Goal: Information Seeking & Learning: Learn about a topic

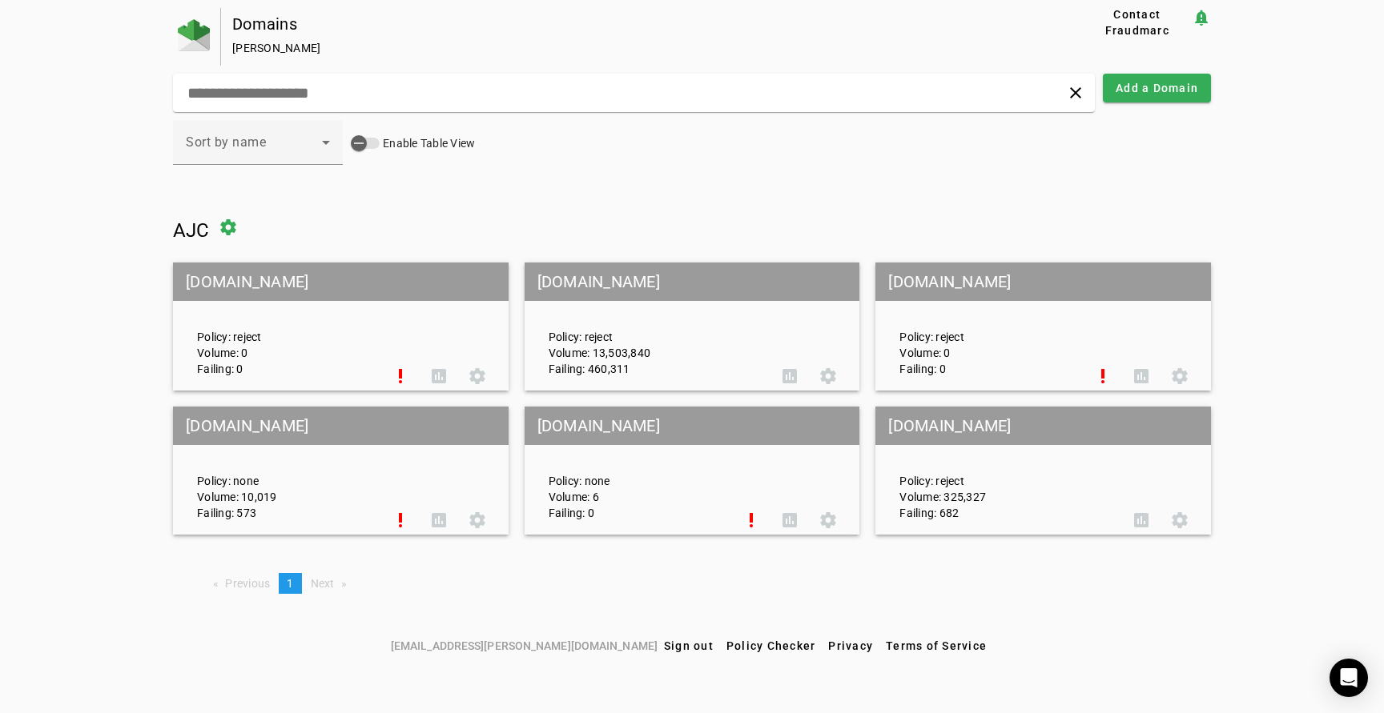
click at [701, 336] on div "Policy: reject Volume: 13,503,840 Failing: 460,311" at bounding box center [654, 327] width 235 height 100
click at [732, 278] on mat-grid-tile-header "[DOMAIN_NAME]" at bounding box center [692, 282] width 336 height 38
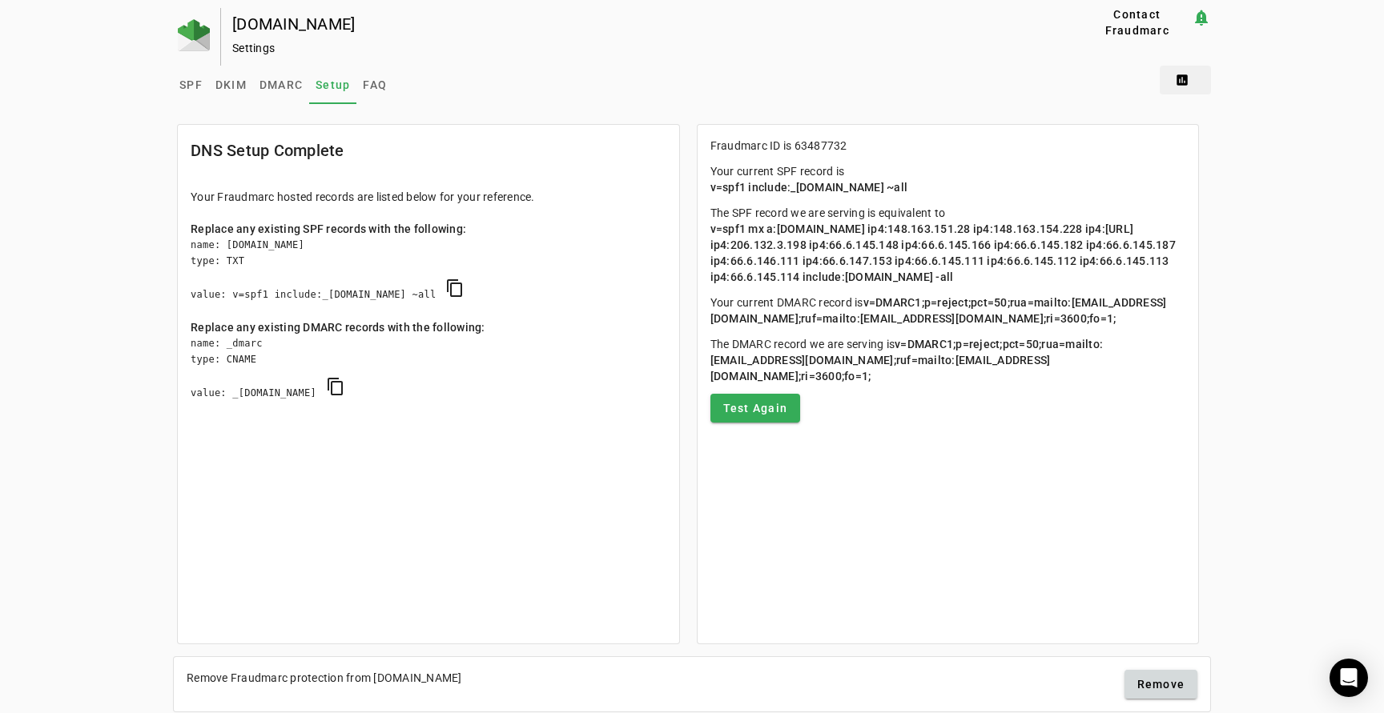
click at [1185, 78] on span at bounding box center [1185, 80] width 51 height 38
click at [1213, 123] on span "DMARC Report" at bounding box center [1219, 120] width 94 height 19
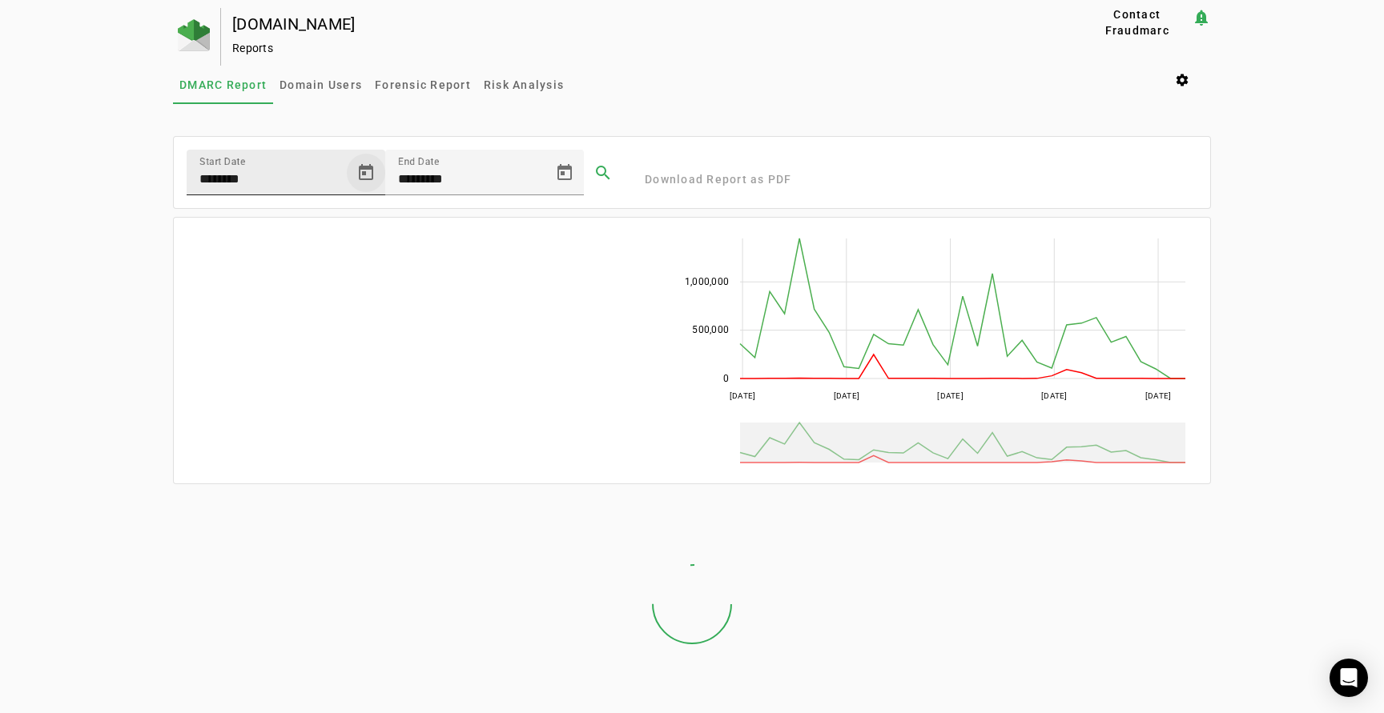
click at [368, 168] on span "Open calendar" at bounding box center [366, 173] width 38 height 38
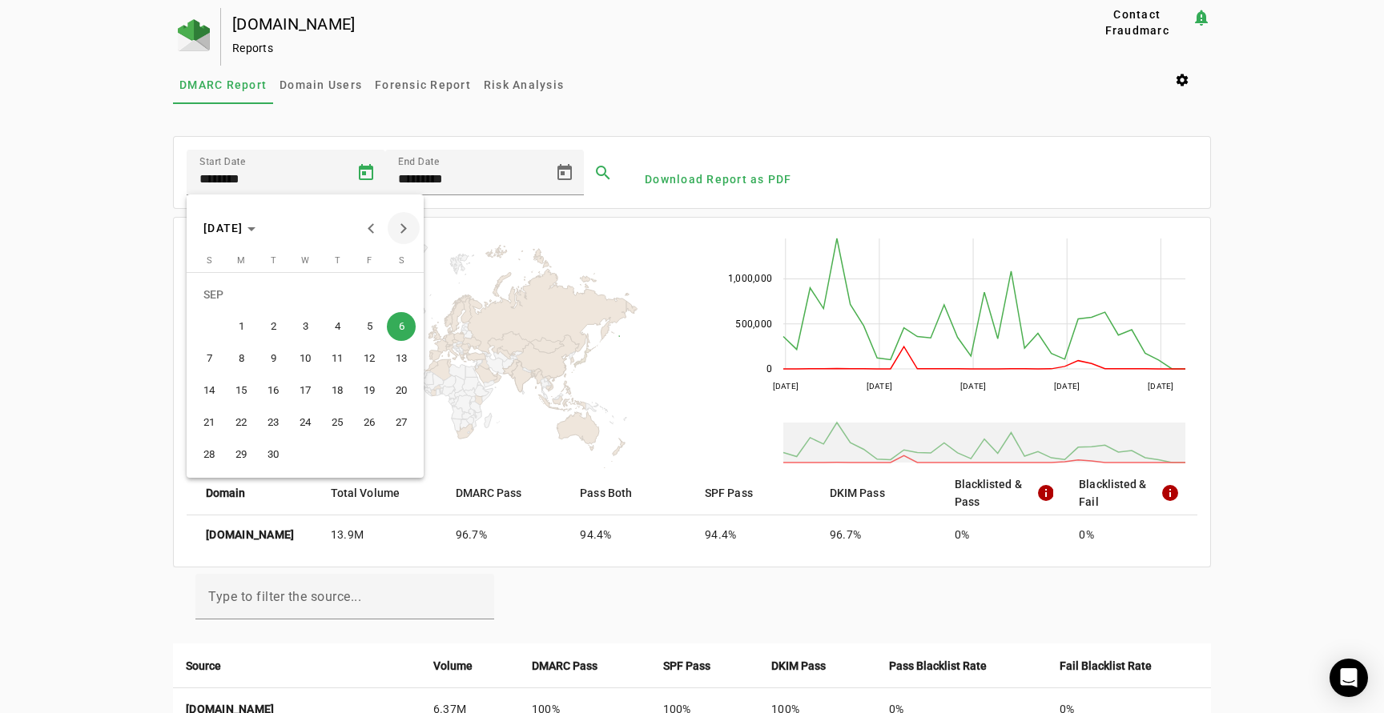
click at [405, 223] on span "Next month" at bounding box center [404, 228] width 32 height 32
click at [213, 326] on span "5" at bounding box center [209, 326] width 29 height 29
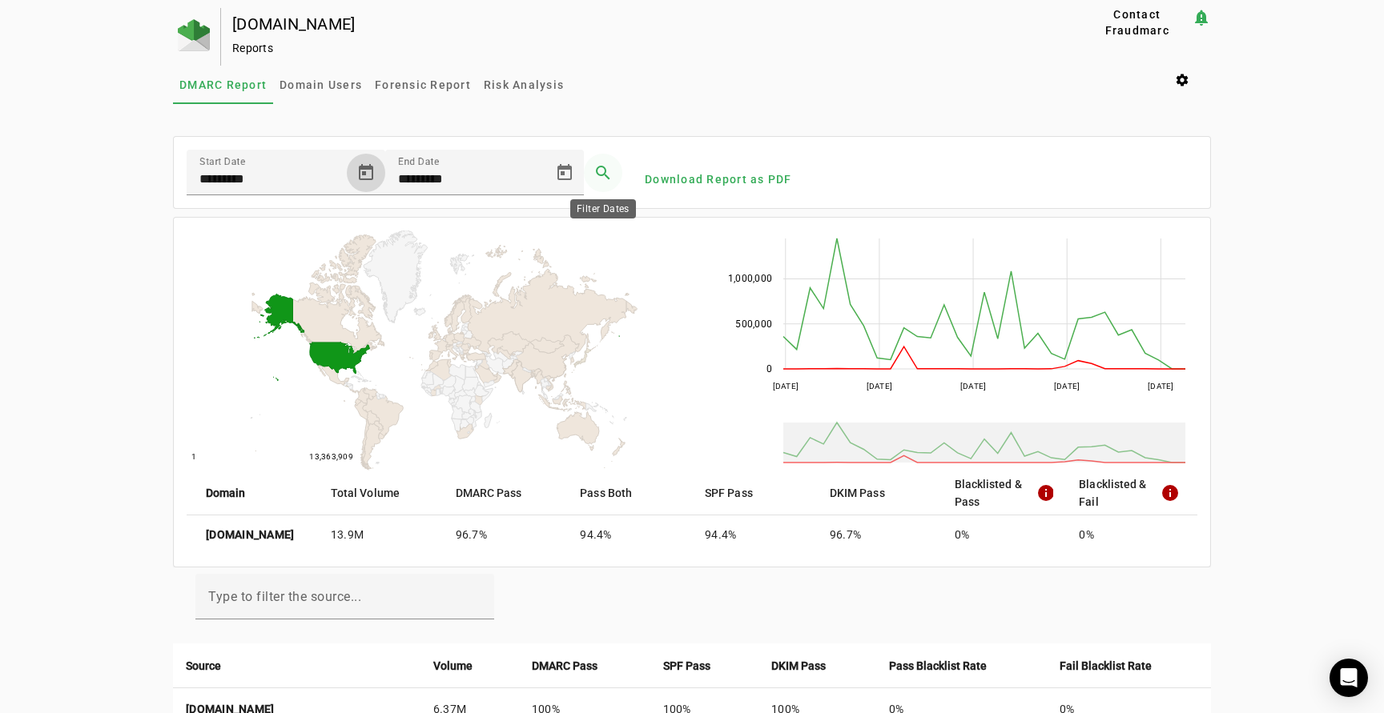
click at [599, 170] on span at bounding box center [603, 173] width 38 height 38
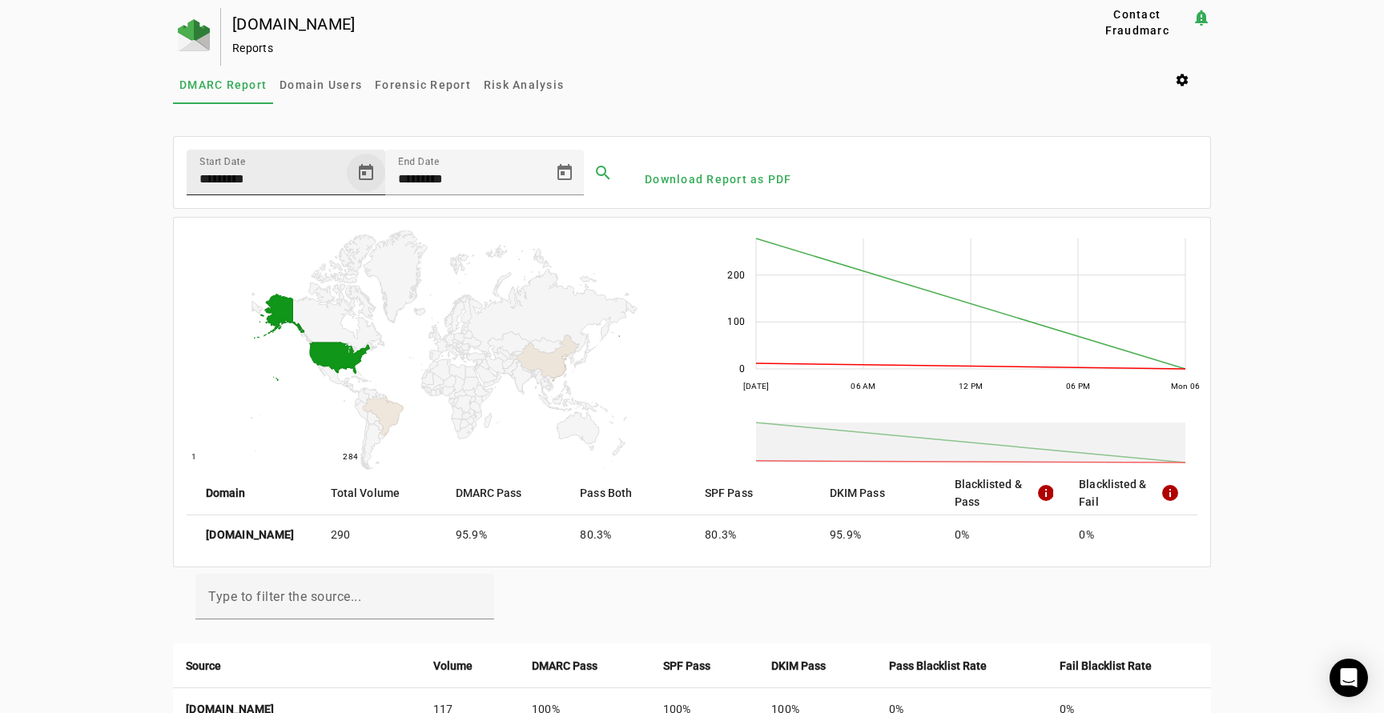
click at [368, 174] on span "Open calendar" at bounding box center [366, 173] width 38 height 38
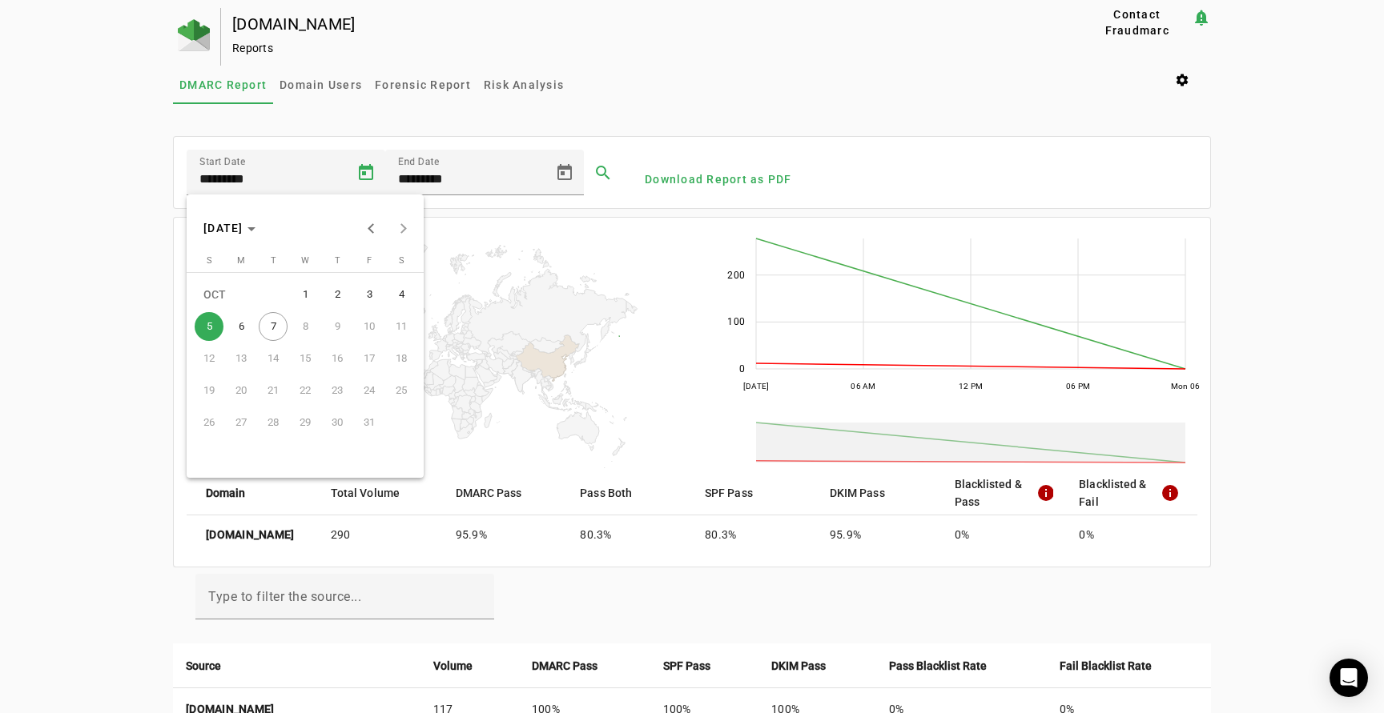
click at [403, 290] on span "4" at bounding box center [401, 294] width 29 height 29
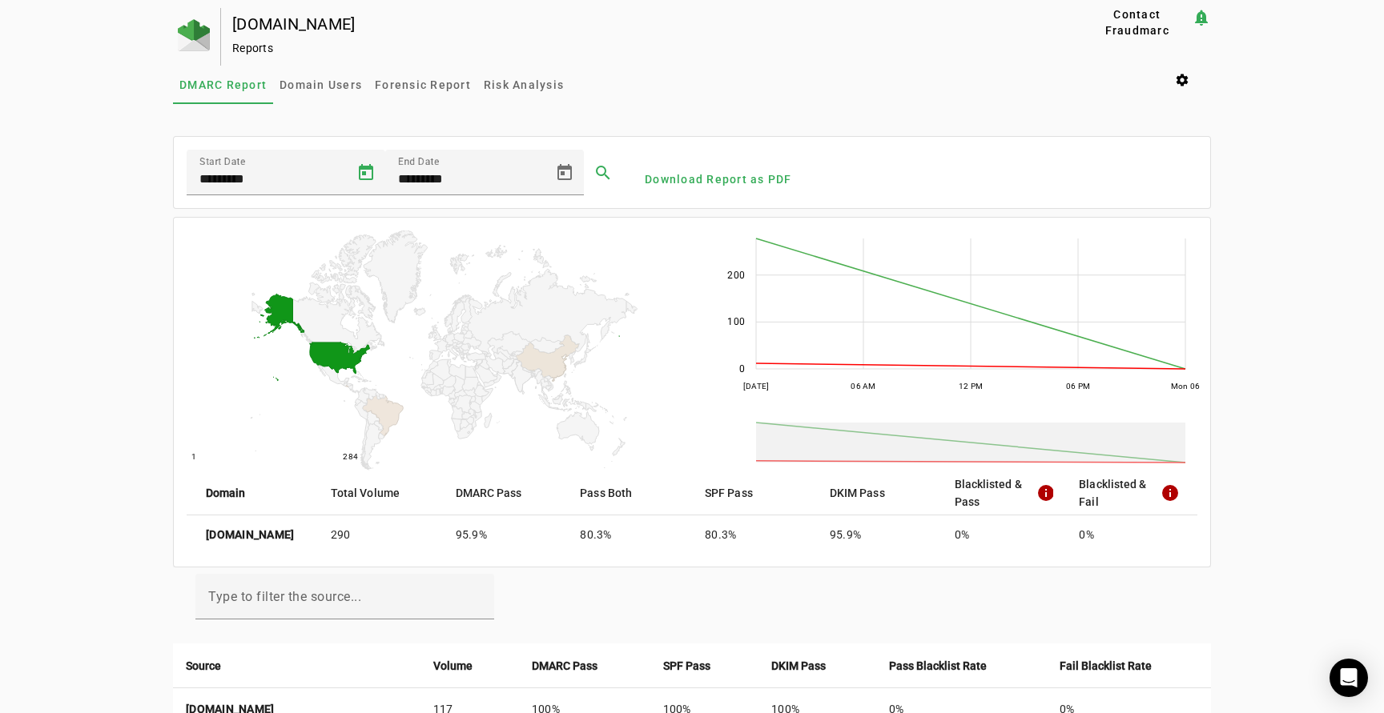
type input "*********"
click at [602, 170] on span at bounding box center [603, 173] width 38 height 38
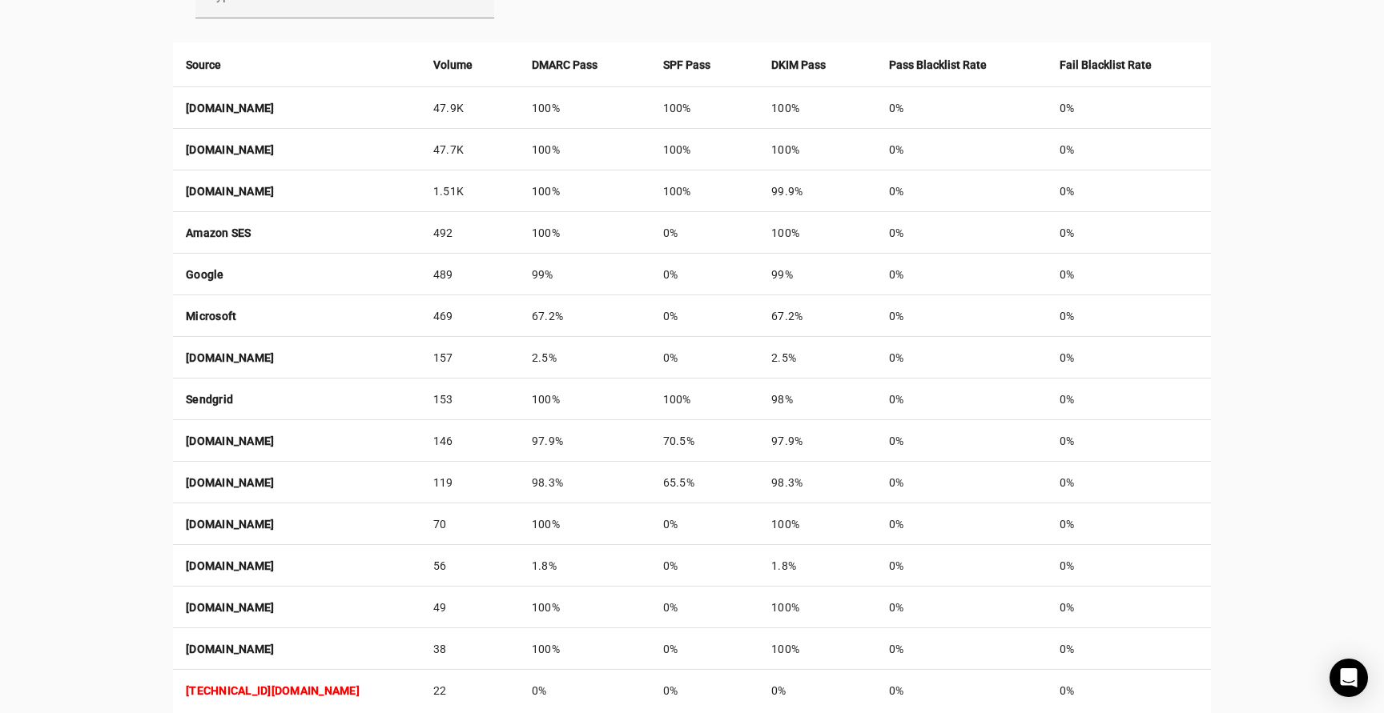
scroll to position [677, 0]
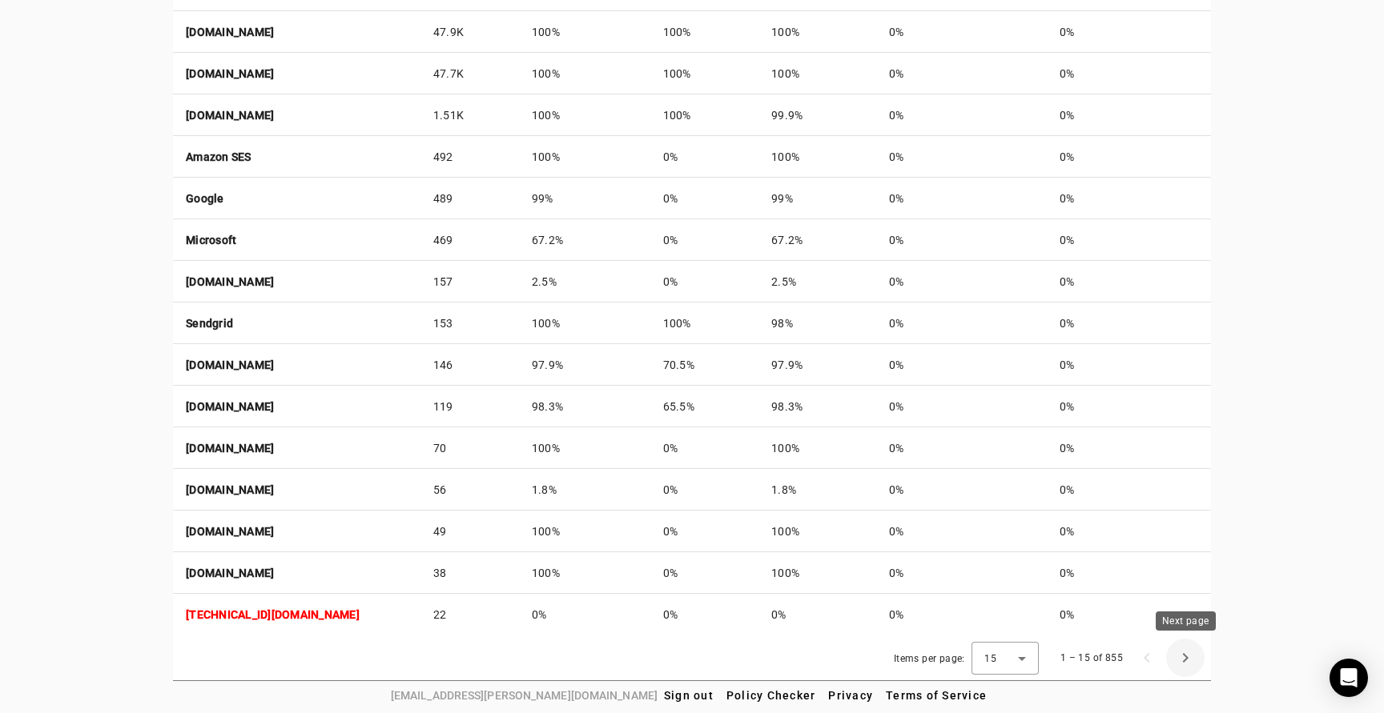
click at [1186, 658] on span "Next page" at bounding box center [1185, 658] width 38 height 38
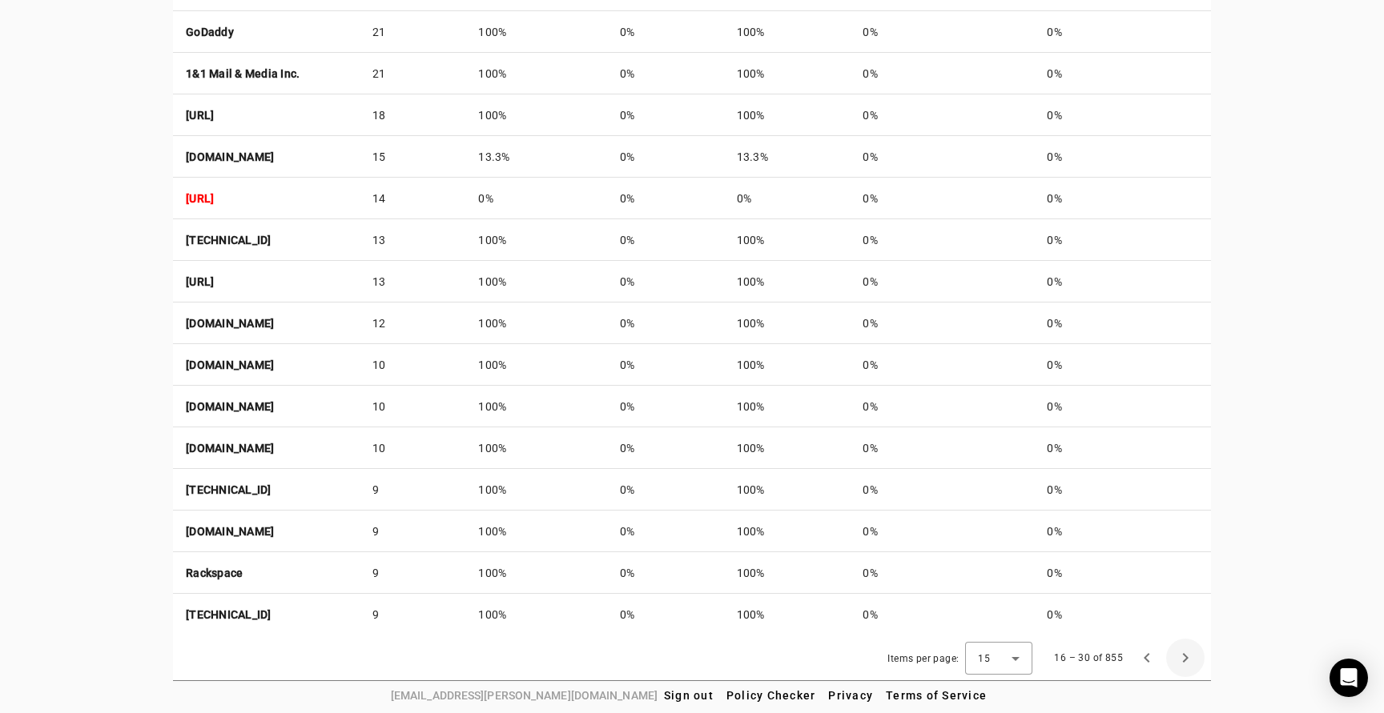
click at [1186, 658] on span "Next page" at bounding box center [1185, 658] width 38 height 38
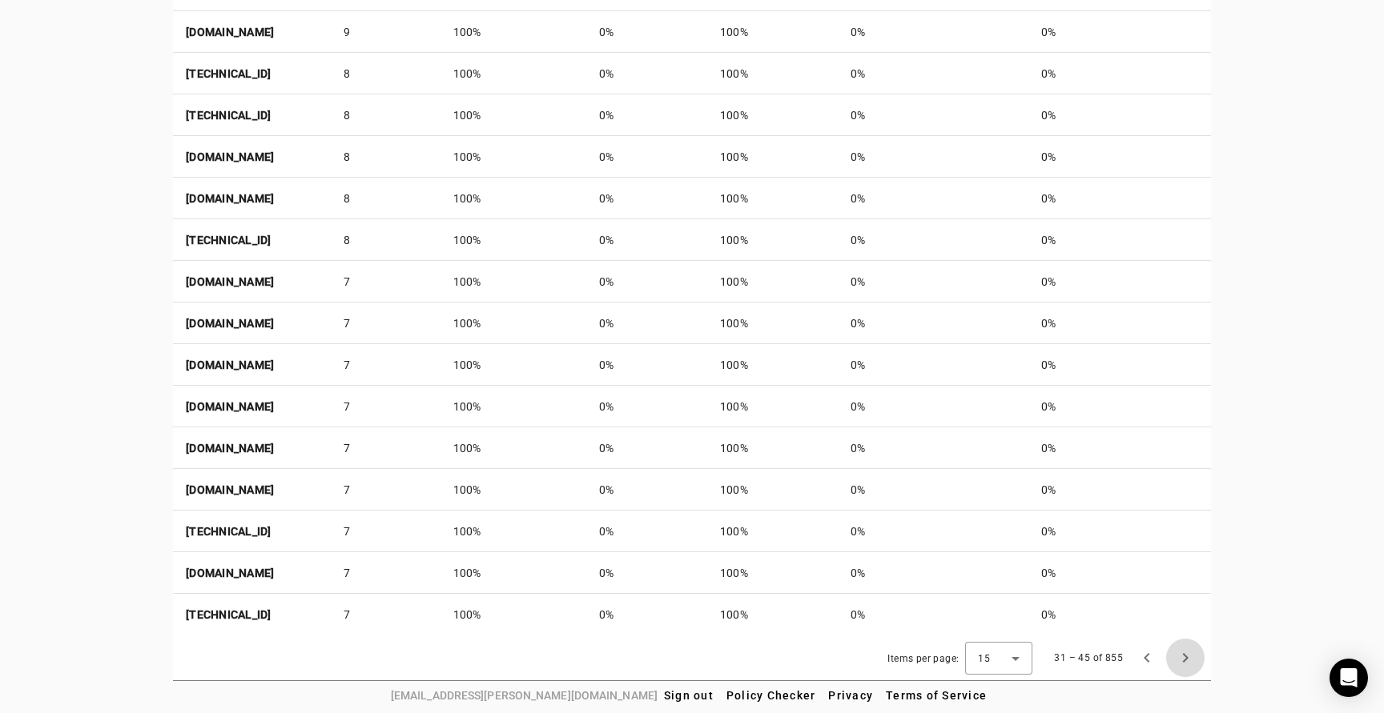
click at [1186, 658] on span "Next page" at bounding box center [1185, 658] width 38 height 38
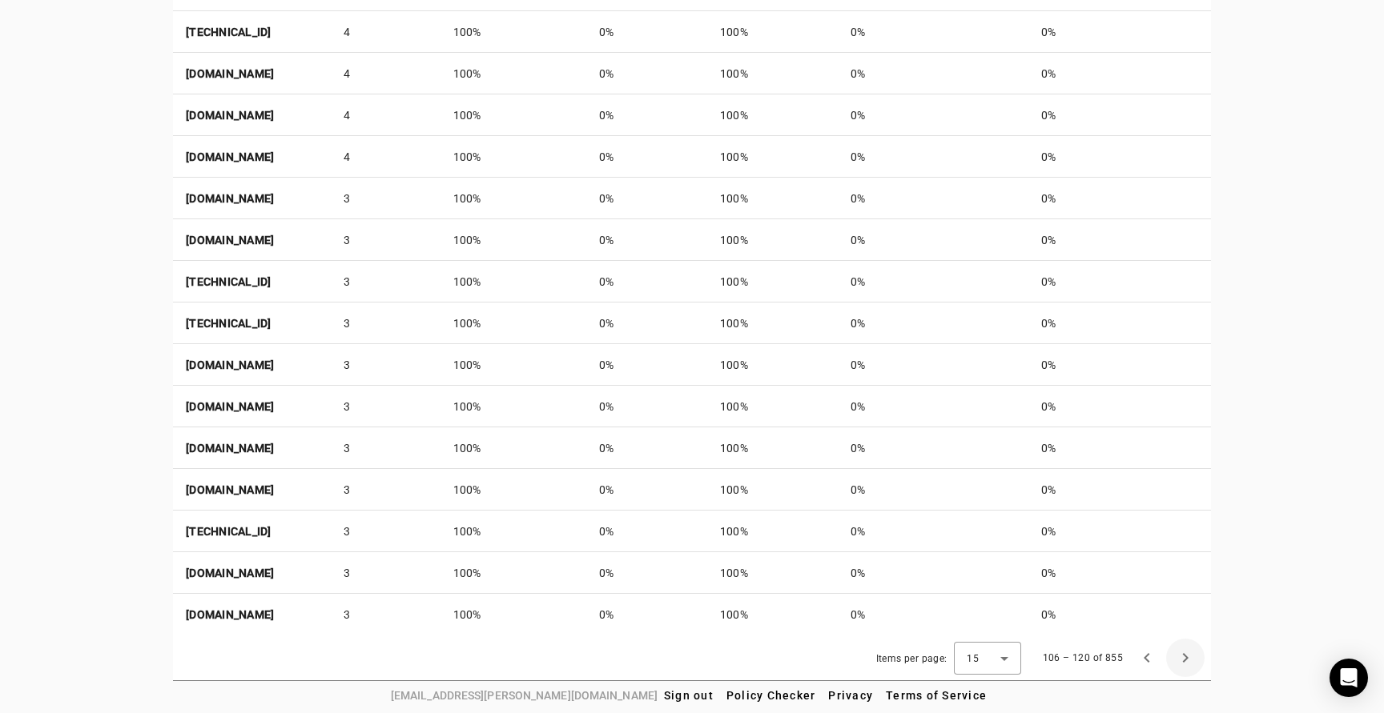
click at [1186, 658] on span "Next page" at bounding box center [1185, 658] width 38 height 38
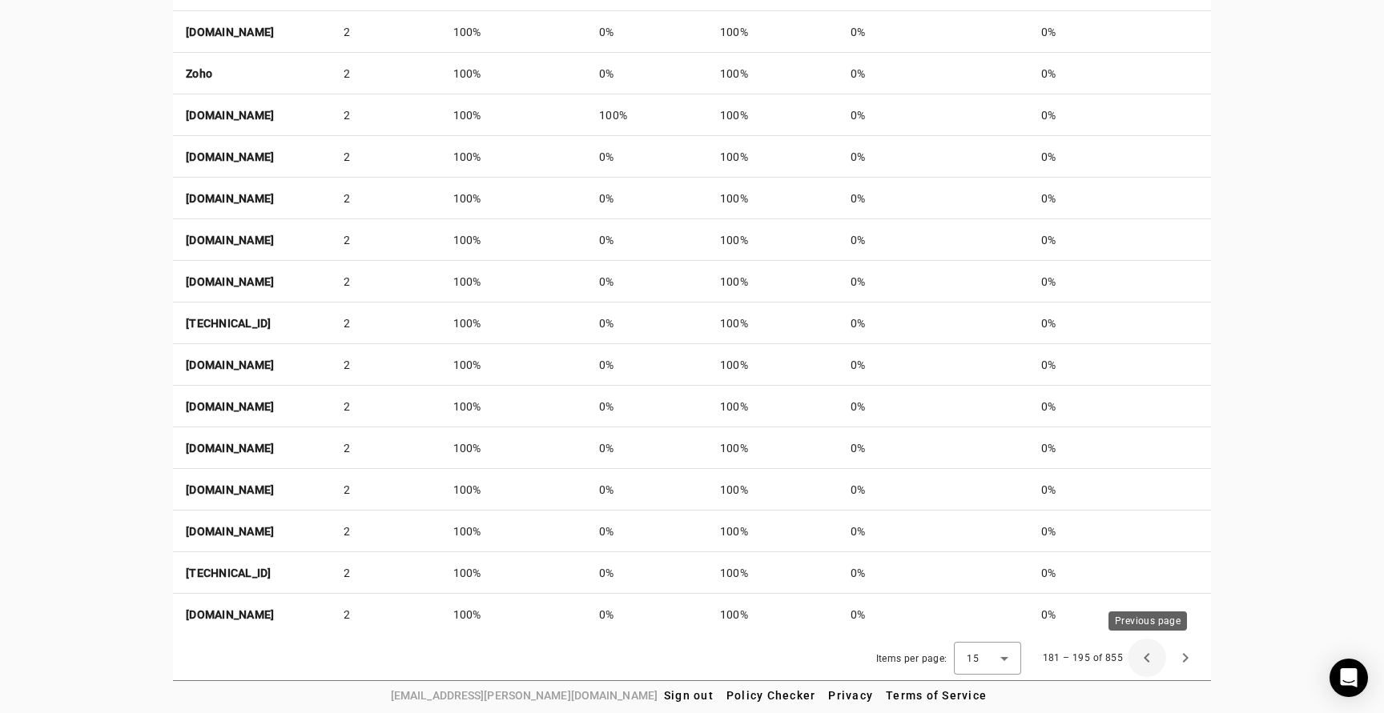
click at [1148, 657] on span "Previous page" at bounding box center [1146, 658] width 38 height 38
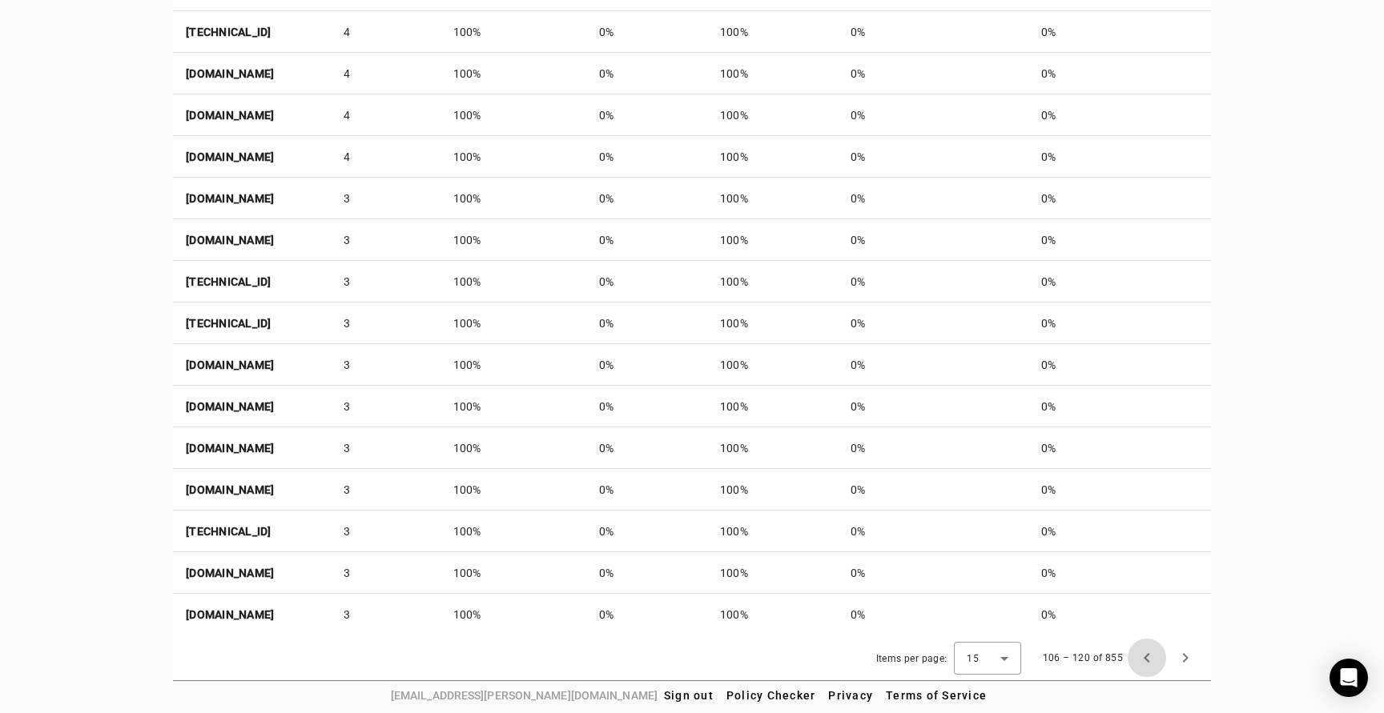
click at [1148, 657] on span "Previous page" at bounding box center [1146, 658] width 38 height 38
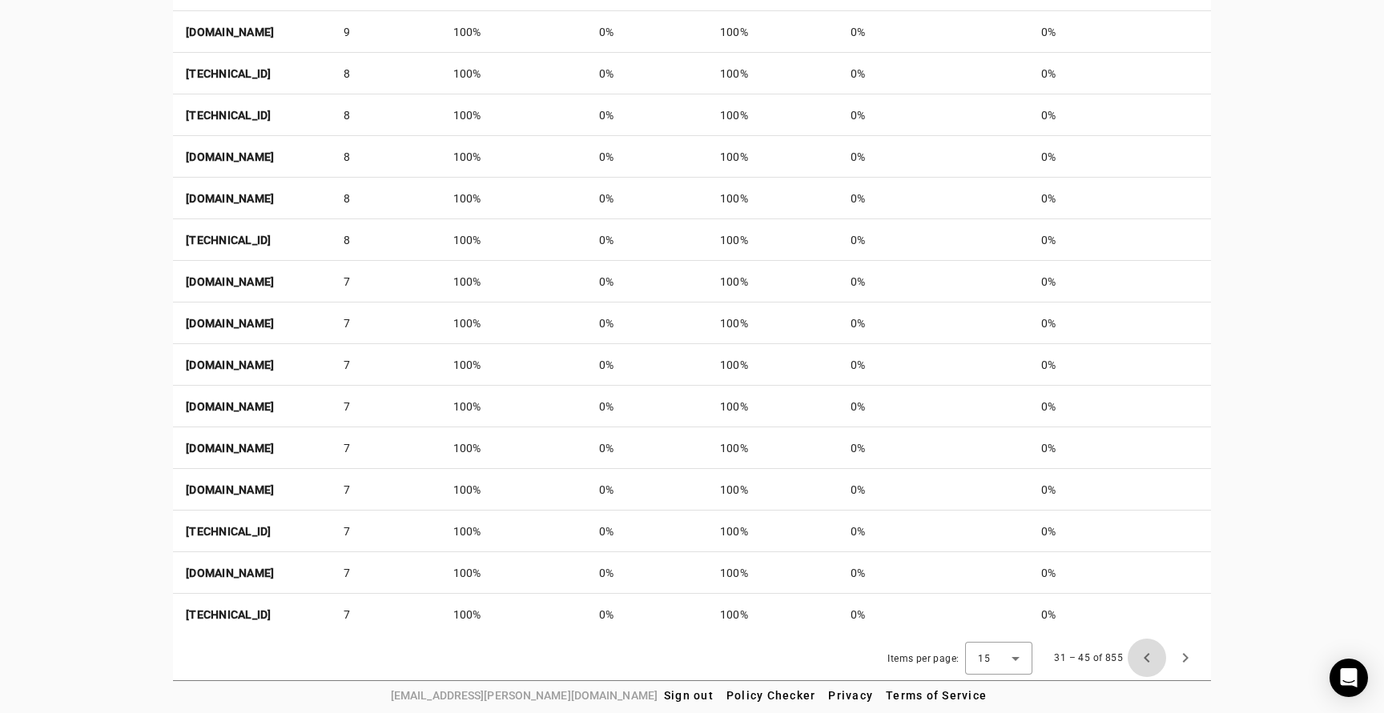
click at [1148, 657] on span "Previous page" at bounding box center [1146, 658] width 38 height 38
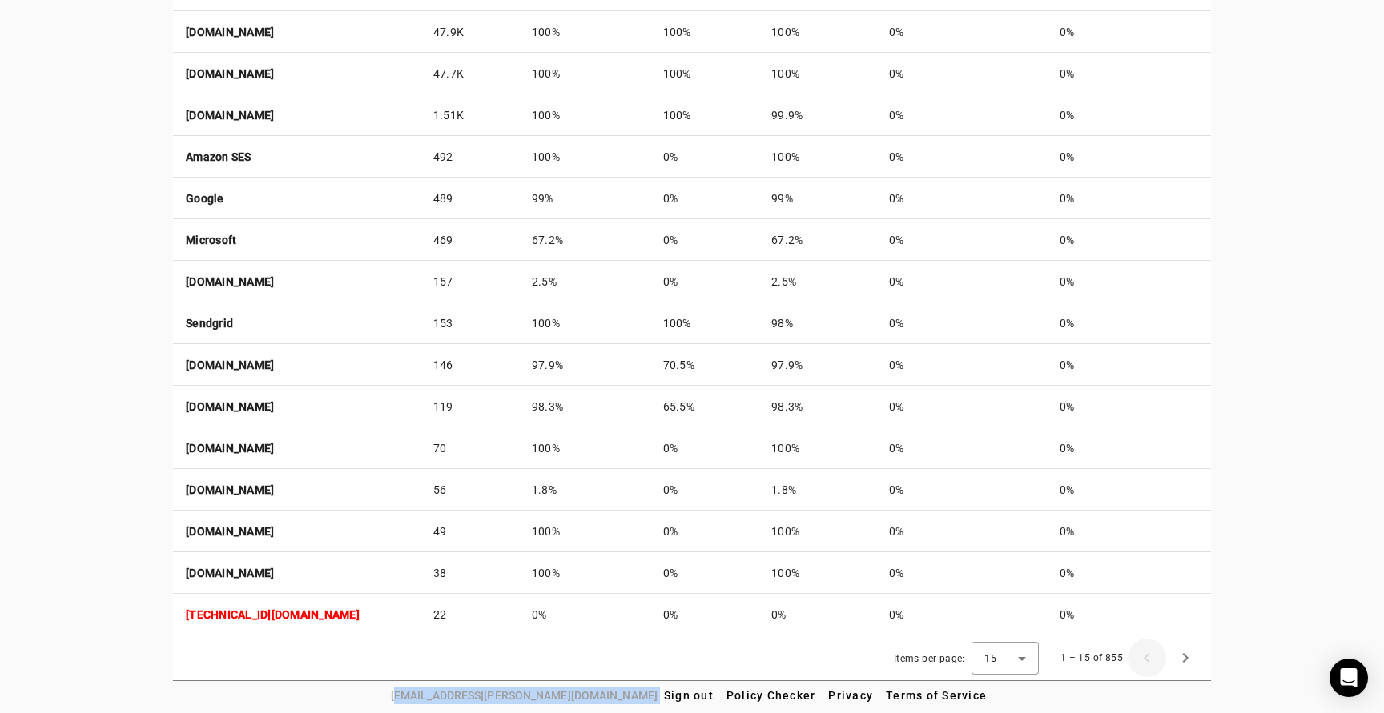
click at [1148, 657] on div "1 – 15 of 855" at bounding box center [1126, 658] width 156 height 38
click at [1280, 520] on div "[DOMAIN_NAME] Reports Contact Fraudmarc notification_important Reports DMARC Re…" at bounding box center [692, 6] width 1384 height 1351
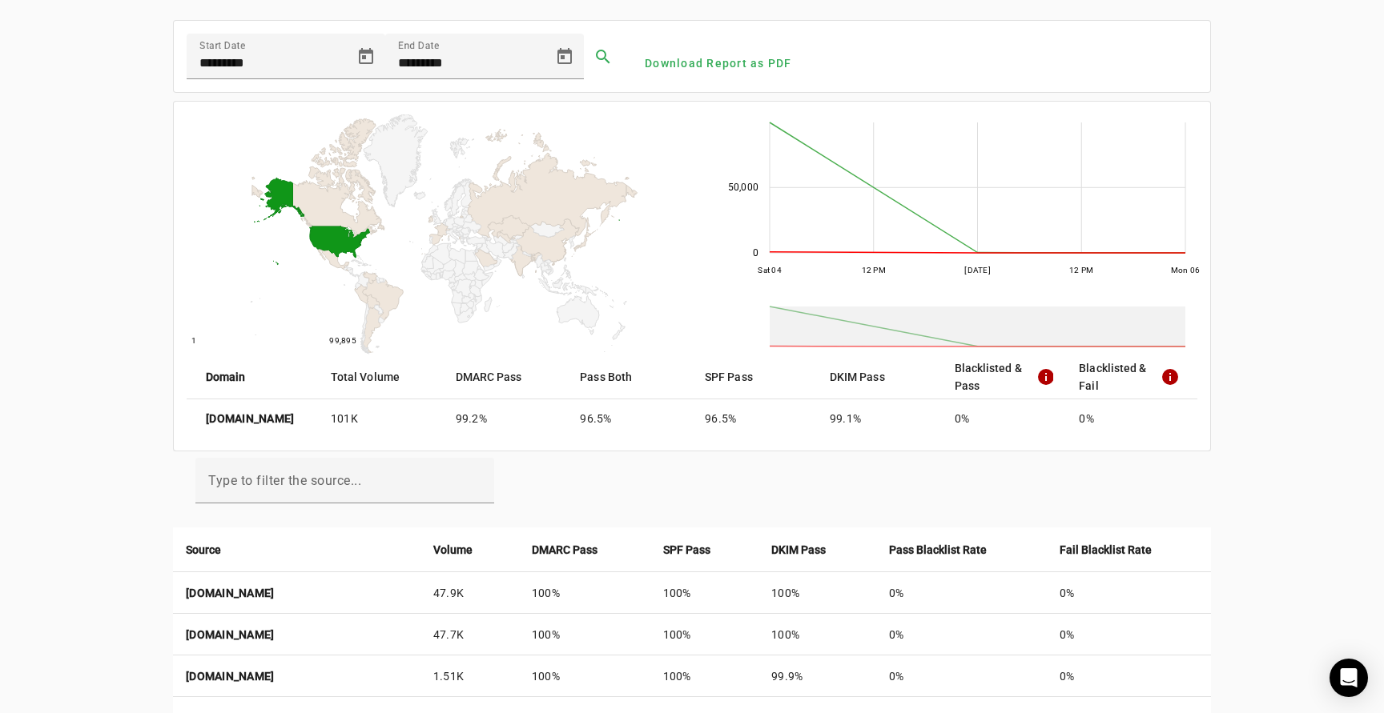
scroll to position [0, 0]
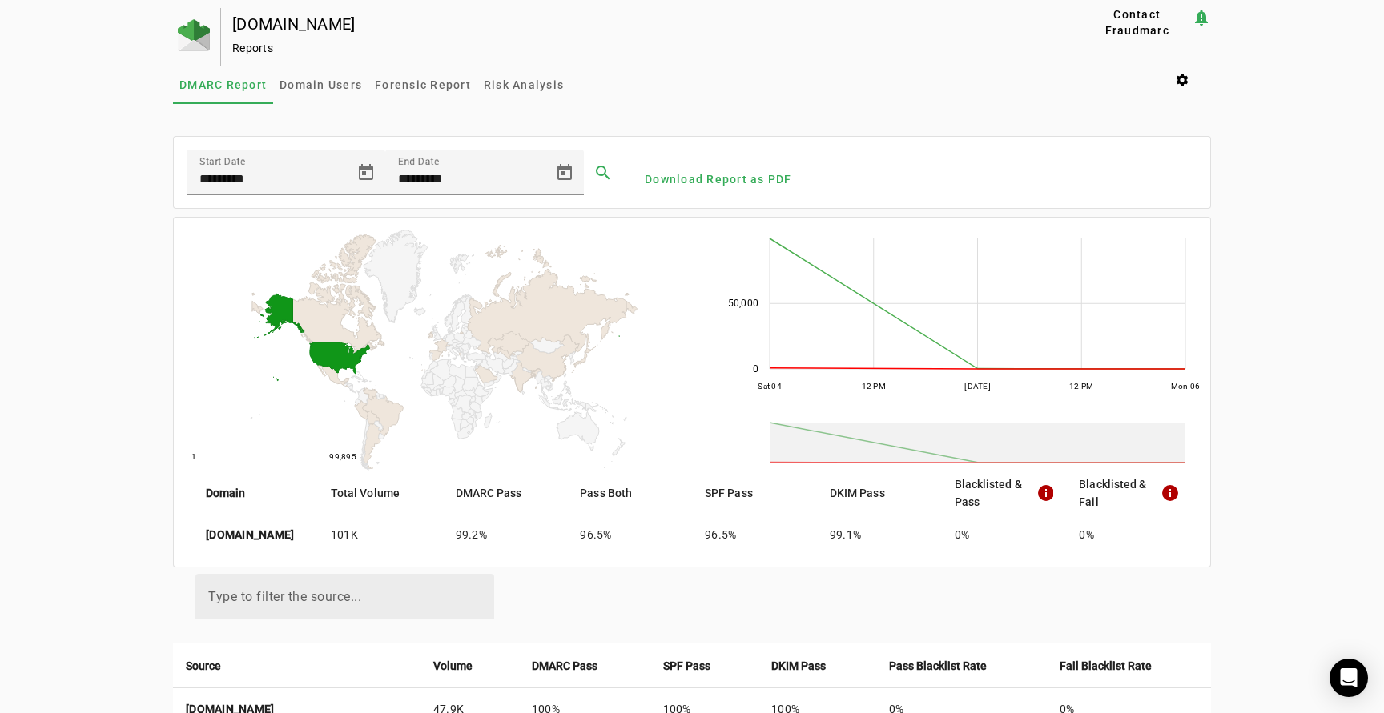
click at [442, 605] on input "Type to filter the source..." at bounding box center [344, 603] width 273 height 19
click at [346, 86] on span "Domain Users" at bounding box center [320, 84] width 82 height 11
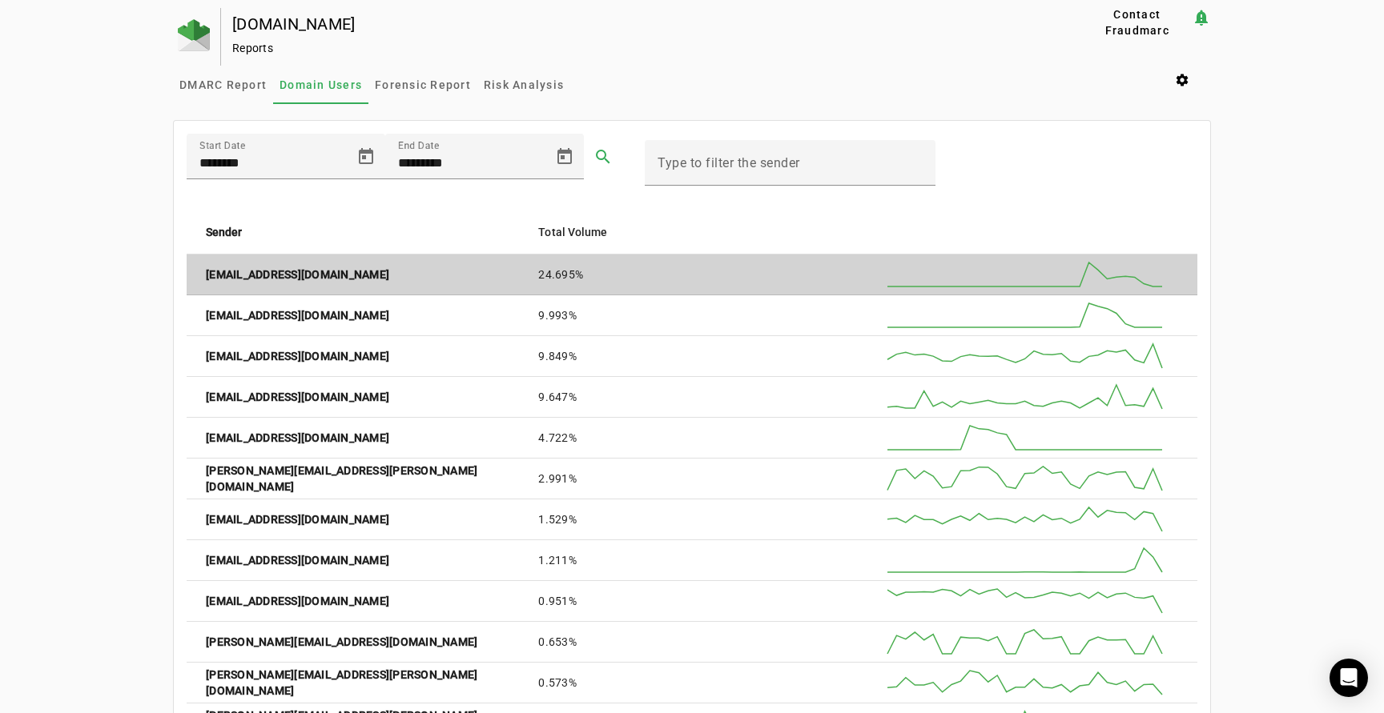
click at [291, 267] on strong "[EMAIL_ADDRESS][DOMAIN_NAME]" at bounding box center [297, 275] width 183 height 16
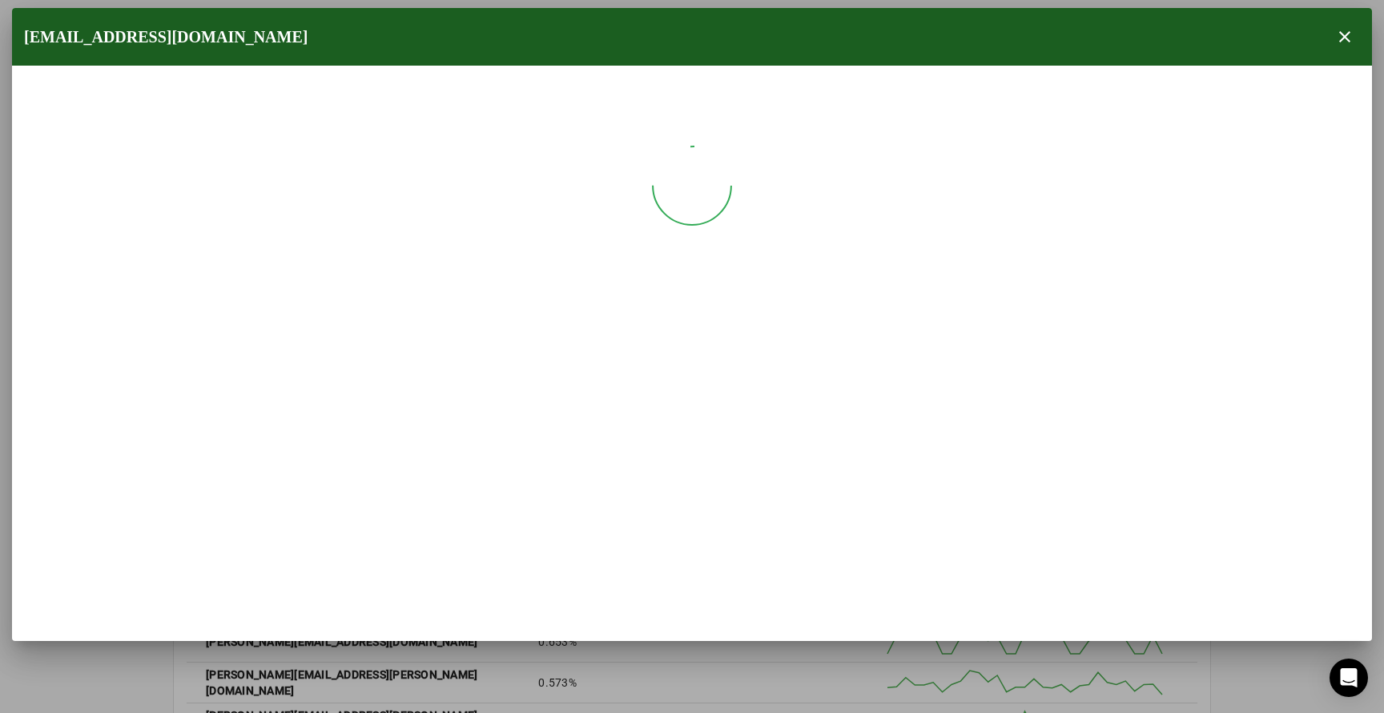
click at [291, 267] on div at bounding box center [692, 186] width 1360 height 240
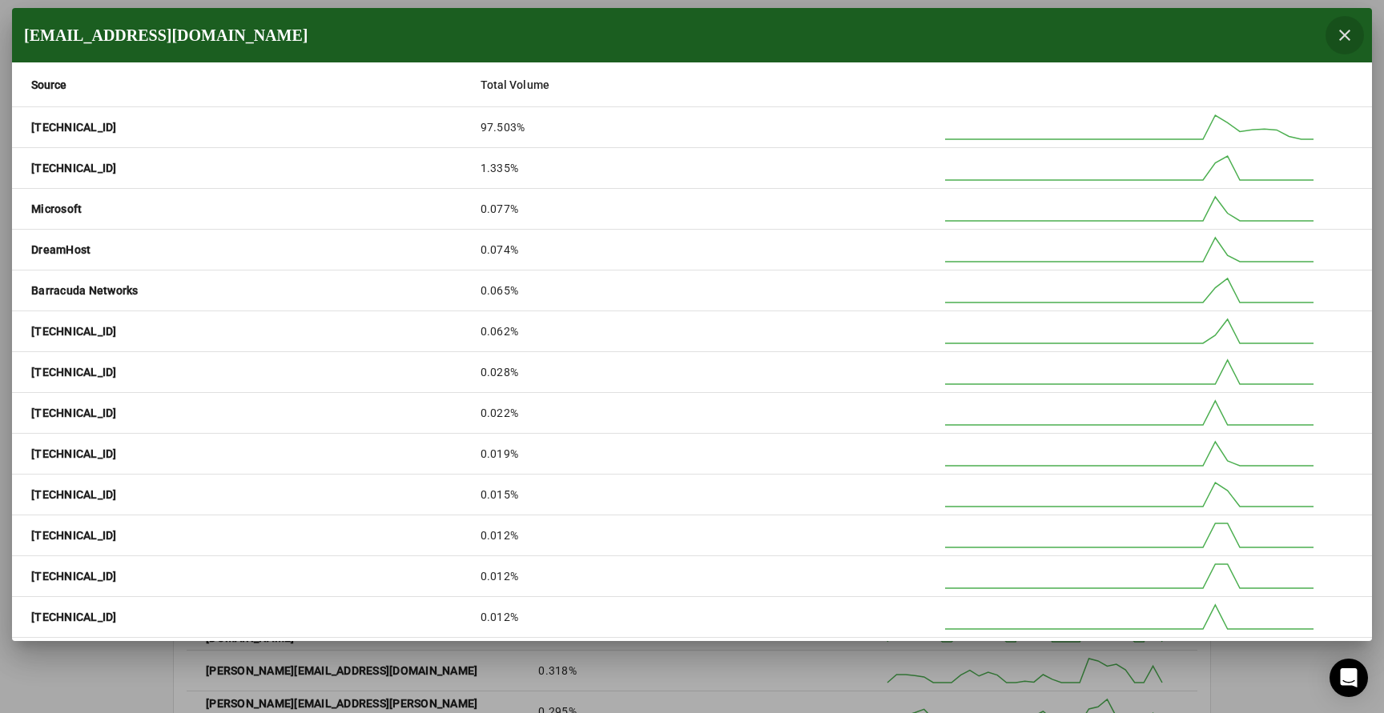
click at [1347, 34] on span "button" at bounding box center [1344, 35] width 38 height 38
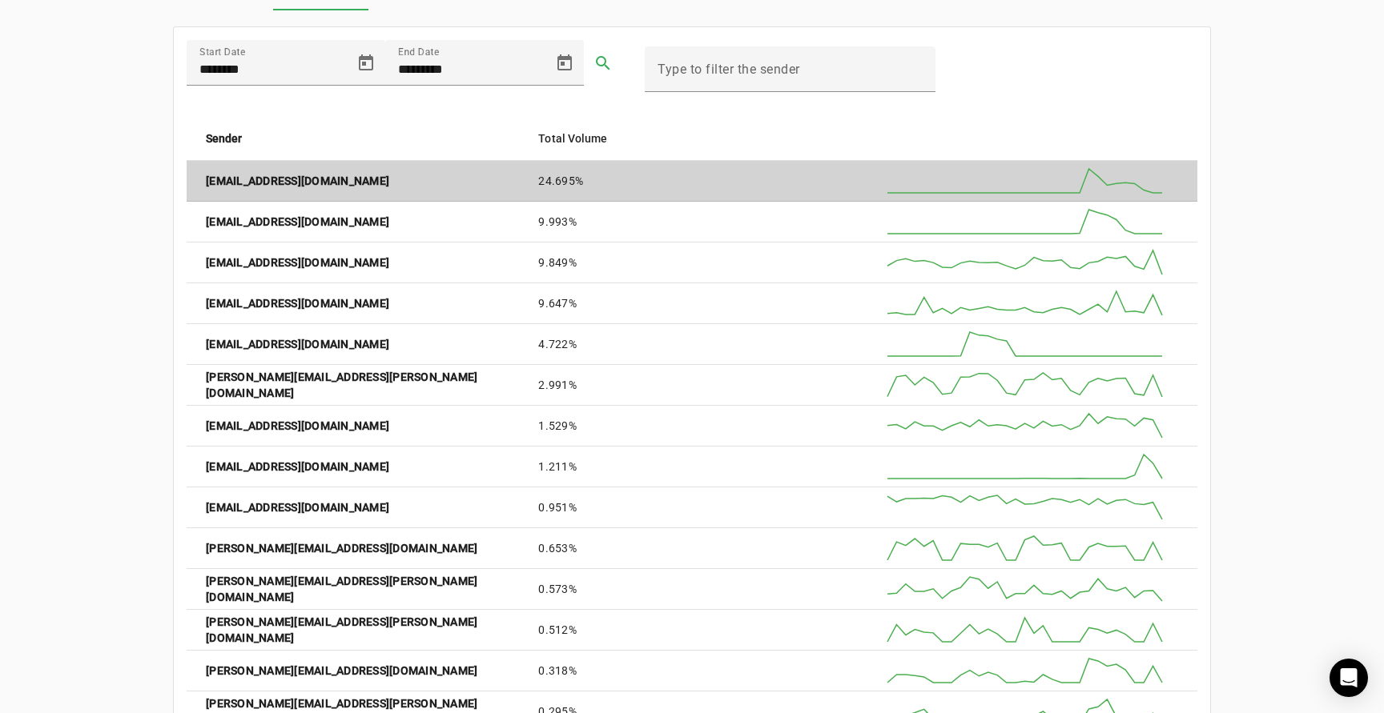
copy strong "[EMAIL_ADDRESS][DOMAIN_NAME]"
drag, startPoint x: 323, startPoint y: 183, endPoint x: 203, endPoint y: 183, distance: 119.3
click at [203, 183] on mat-cell "[EMAIL_ADDRESS][DOMAIN_NAME]" at bounding box center [356, 181] width 339 height 41
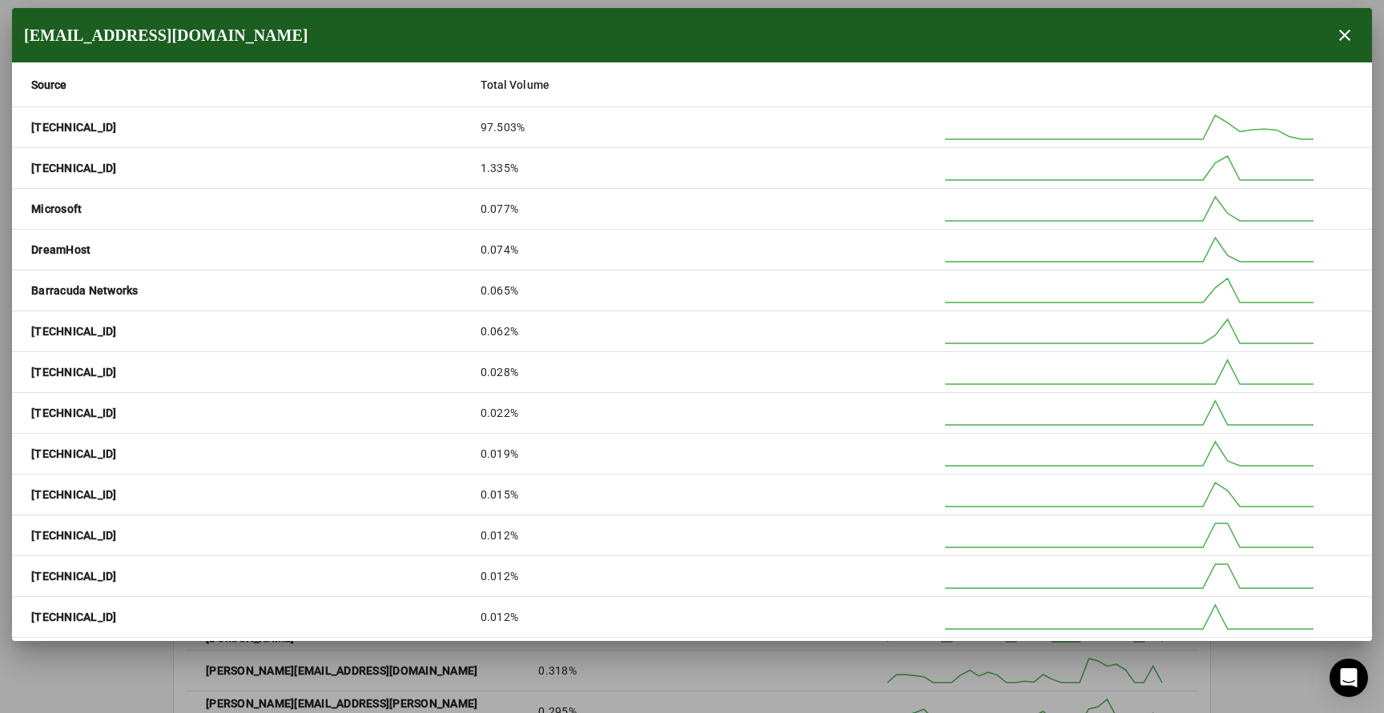
drag, startPoint x: 186, startPoint y: 42, endPoint x: 24, endPoint y: 39, distance: 161.8
click at [24, 39] on div "[EMAIL_ADDRESS][DOMAIN_NAME] close" at bounding box center [692, 35] width 1360 height 54
copy div "[EMAIL_ADDRESS][DOMAIN_NAME]"
click at [1344, 36] on span "button" at bounding box center [1344, 35] width 38 height 38
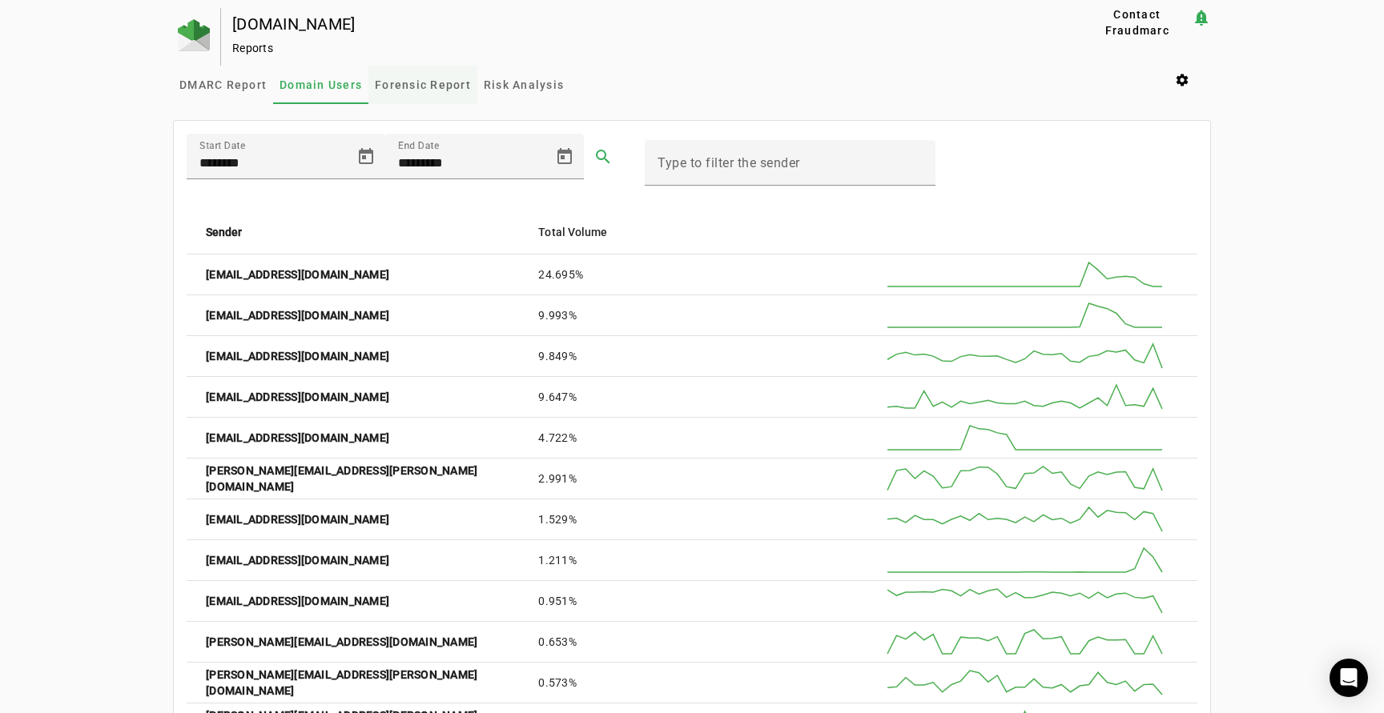
click at [435, 80] on span "Forensic Report" at bounding box center [423, 84] width 96 height 11
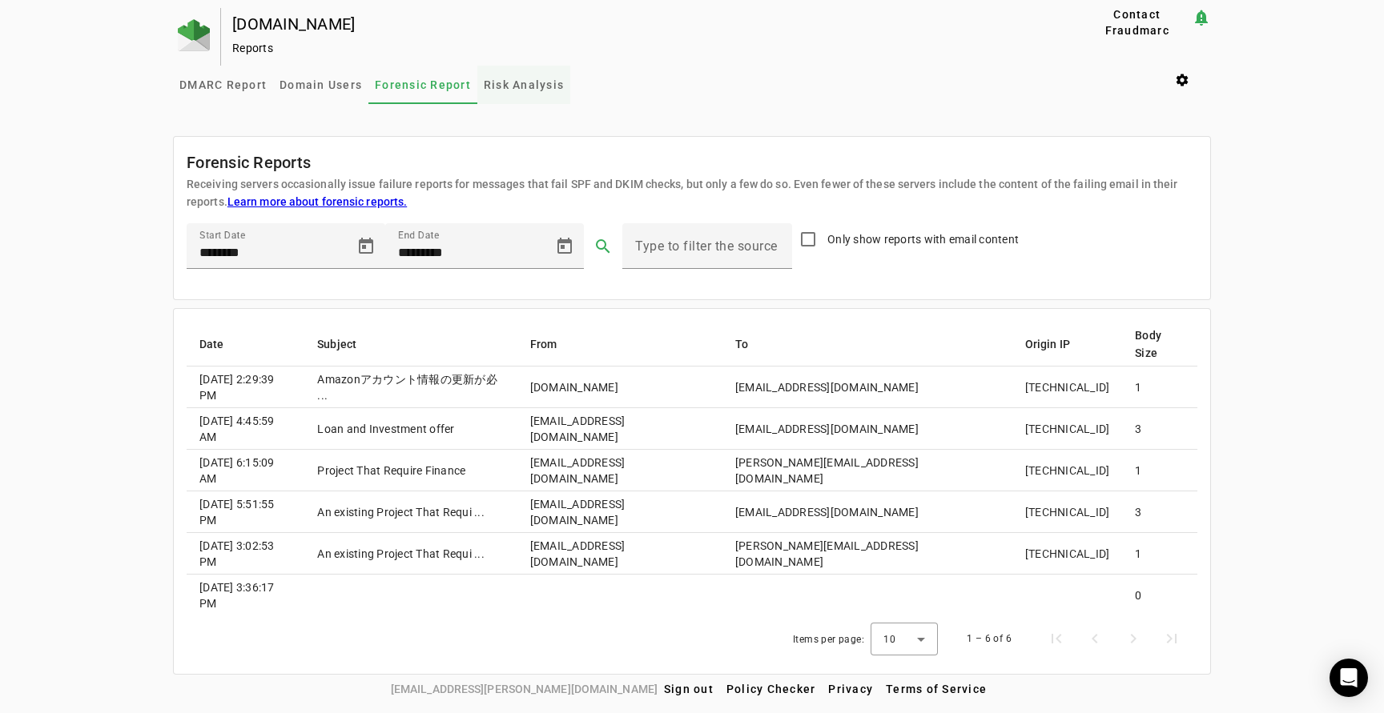
click at [517, 79] on span "Risk Analysis" at bounding box center [524, 84] width 80 height 11
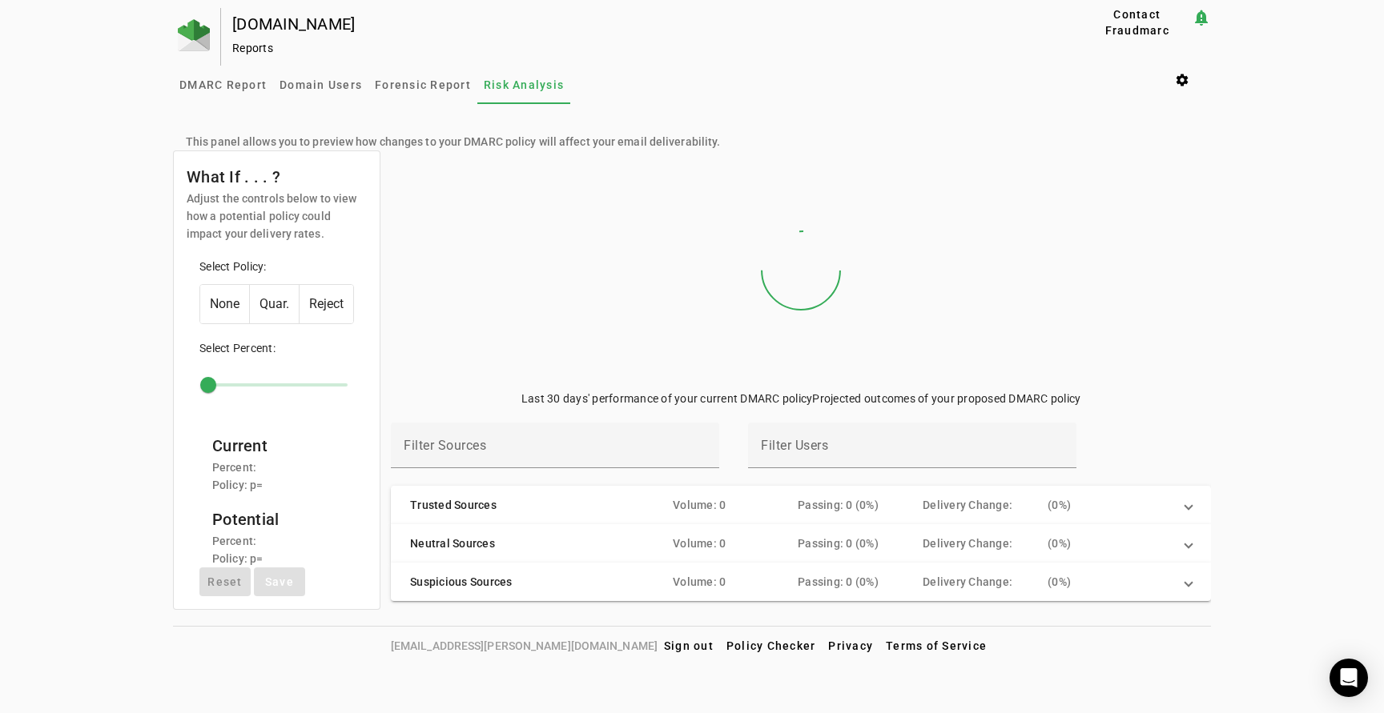
type input "**"
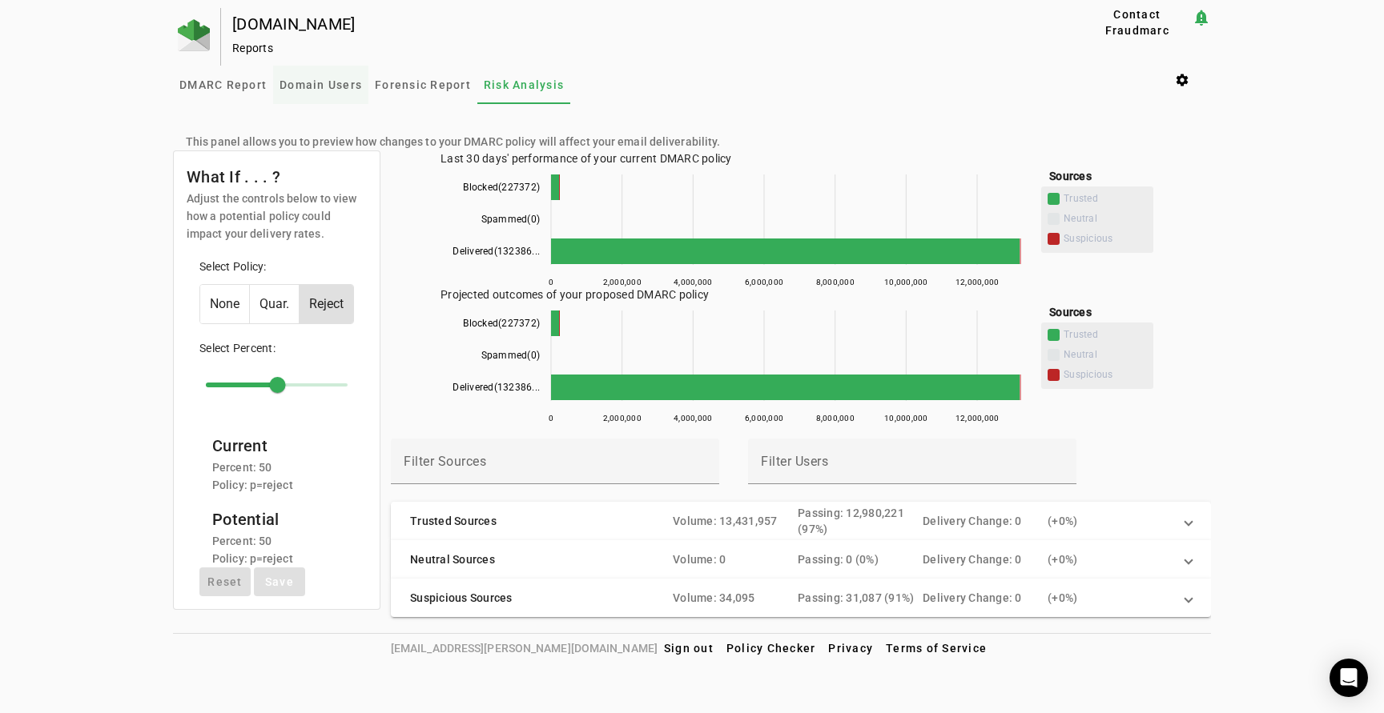
click at [308, 84] on span "Domain Users" at bounding box center [320, 84] width 82 height 11
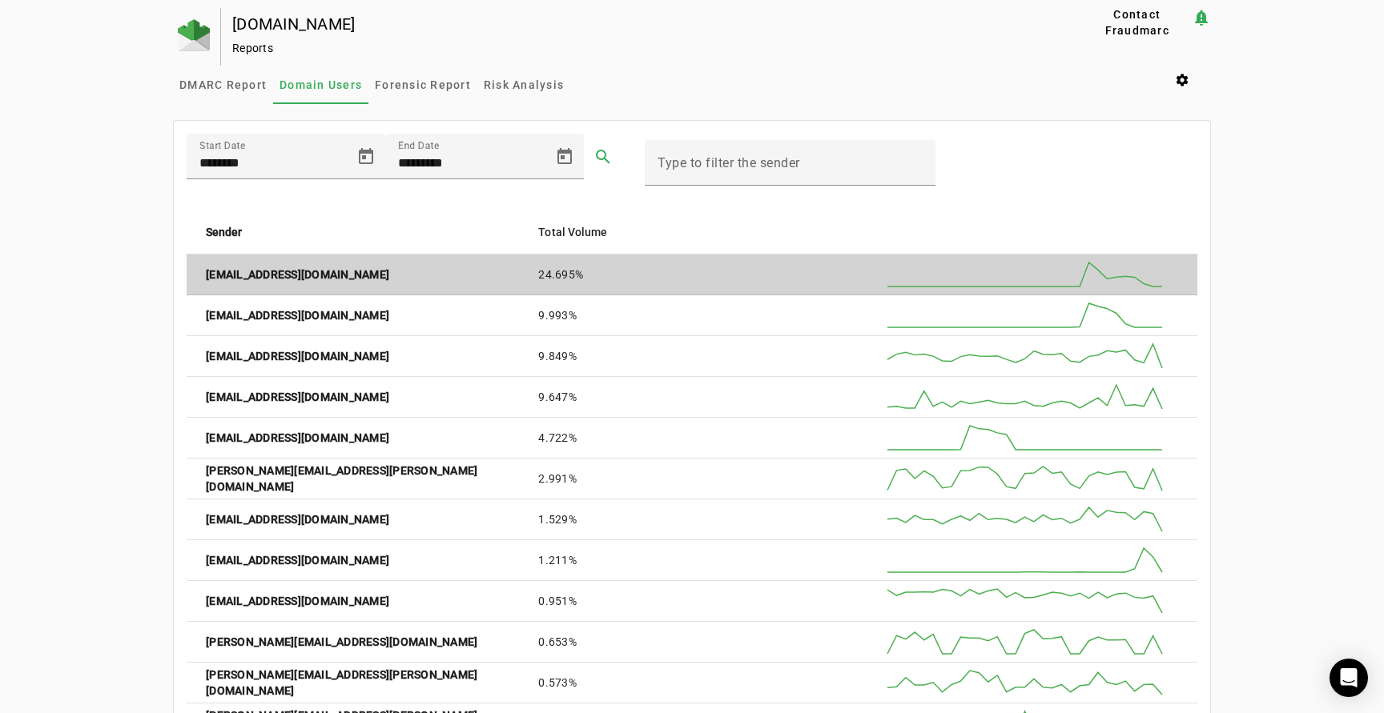
click at [384, 279] on mat-cell "[EMAIL_ADDRESS][DOMAIN_NAME]" at bounding box center [356, 275] width 339 height 41
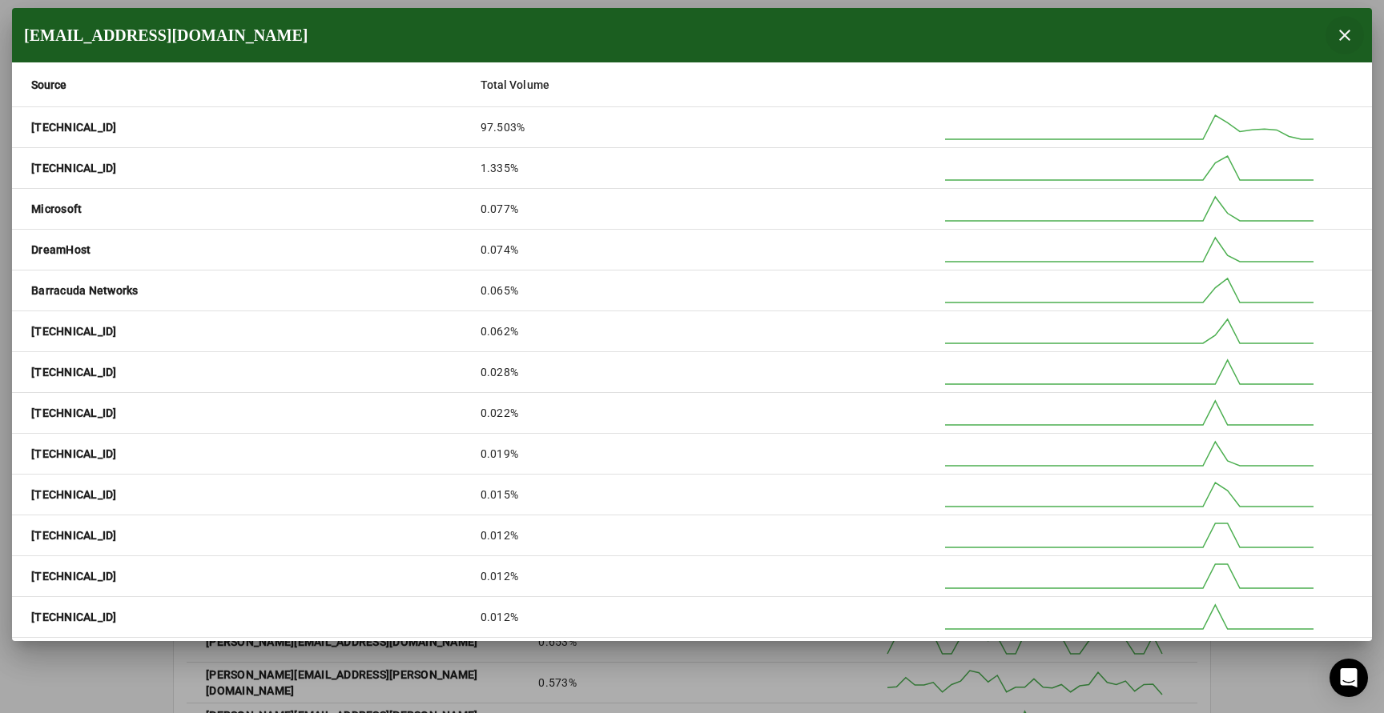
click at [1344, 34] on span "button" at bounding box center [1344, 35] width 38 height 38
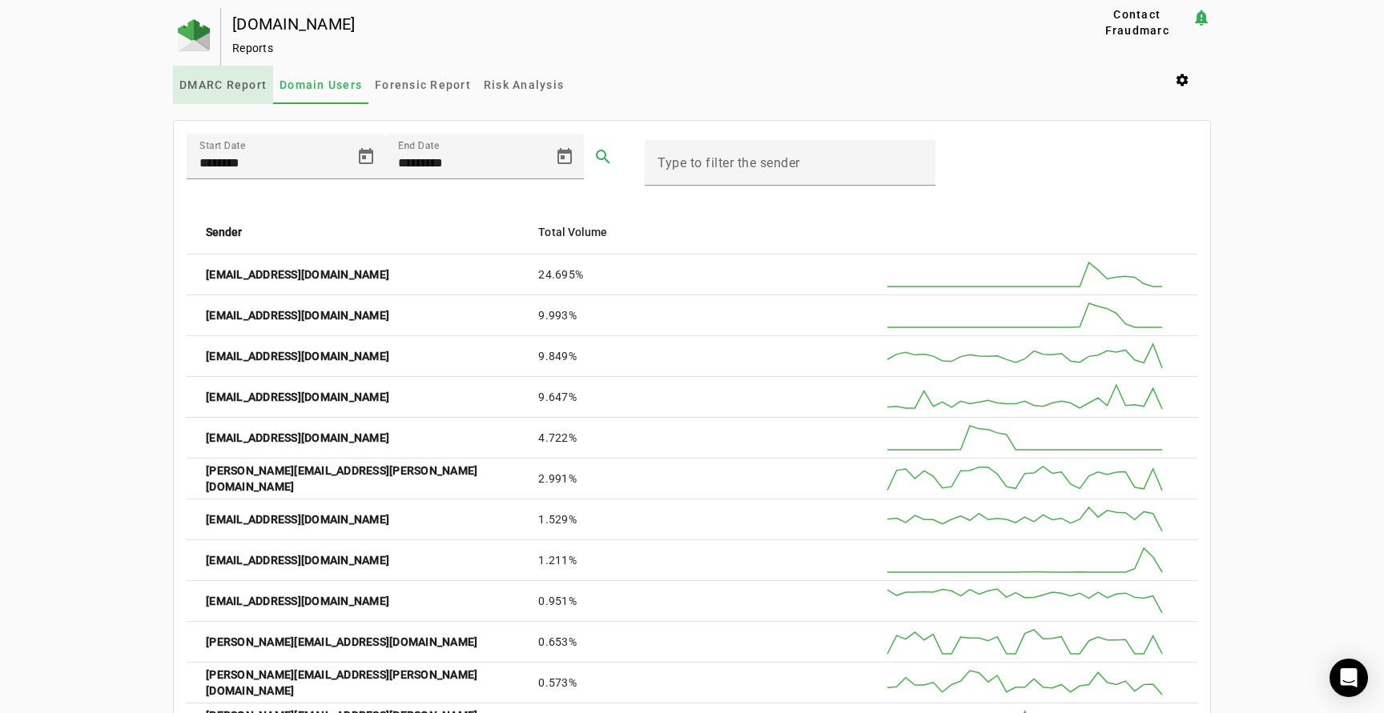
click at [229, 85] on span "DMARC Report" at bounding box center [222, 84] width 87 height 11
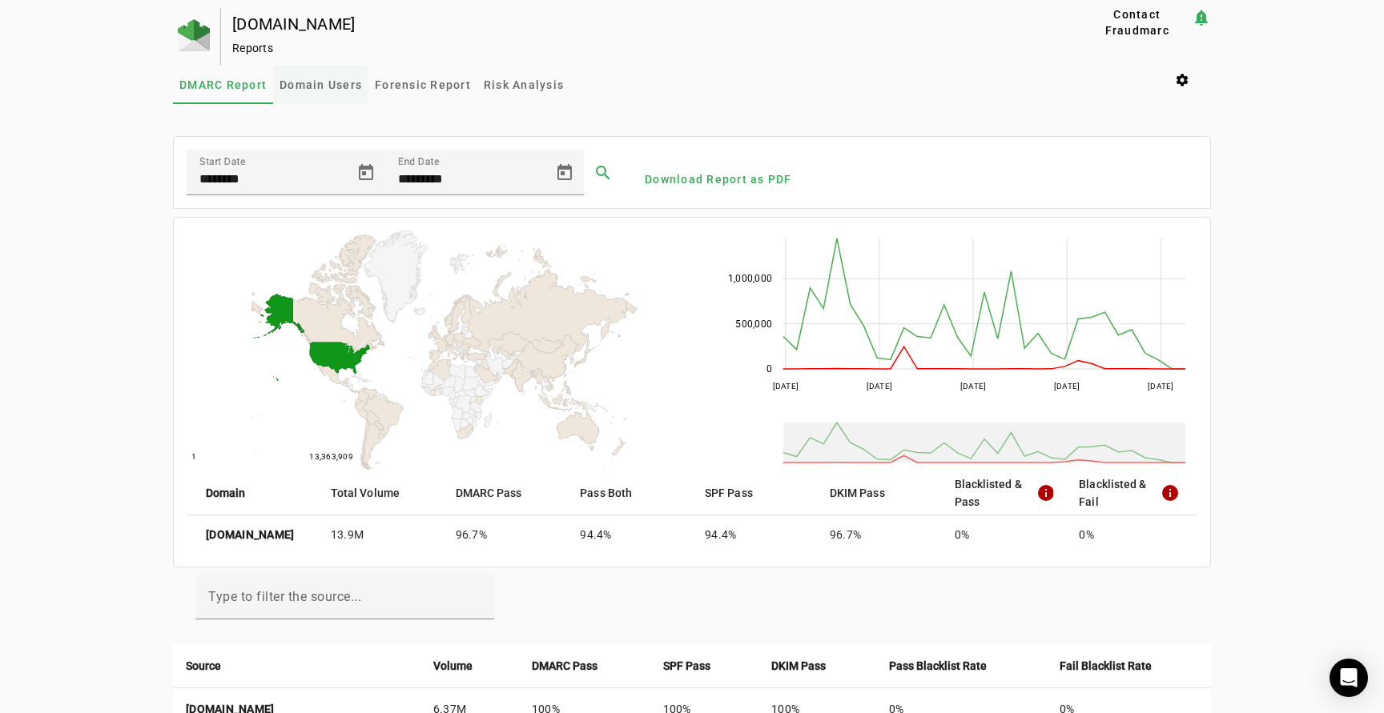
click at [314, 85] on span "Domain Users" at bounding box center [320, 84] width 82 height 11
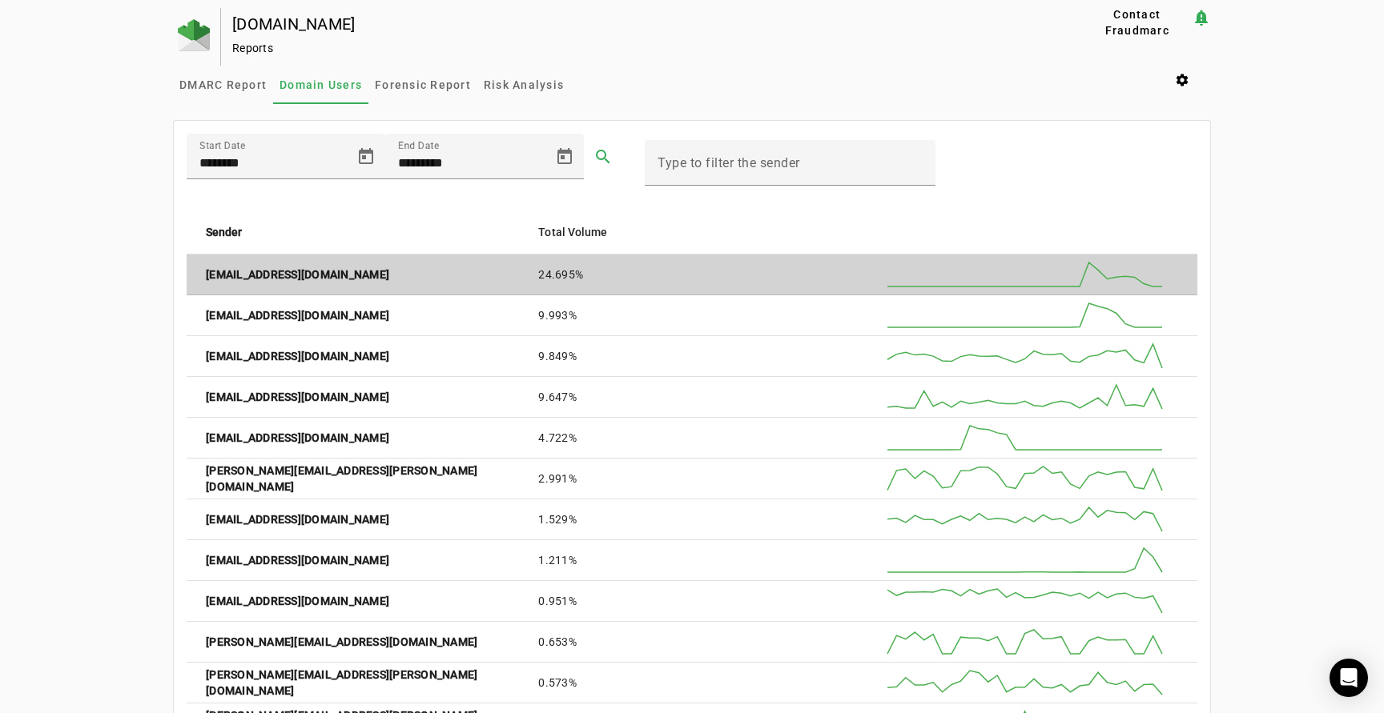
click at [327, 270] on mat-cell "[EMAIL_ADDRESS][DOMAIN_NAME]" at bounding box center [356, 275] width 339 height 41
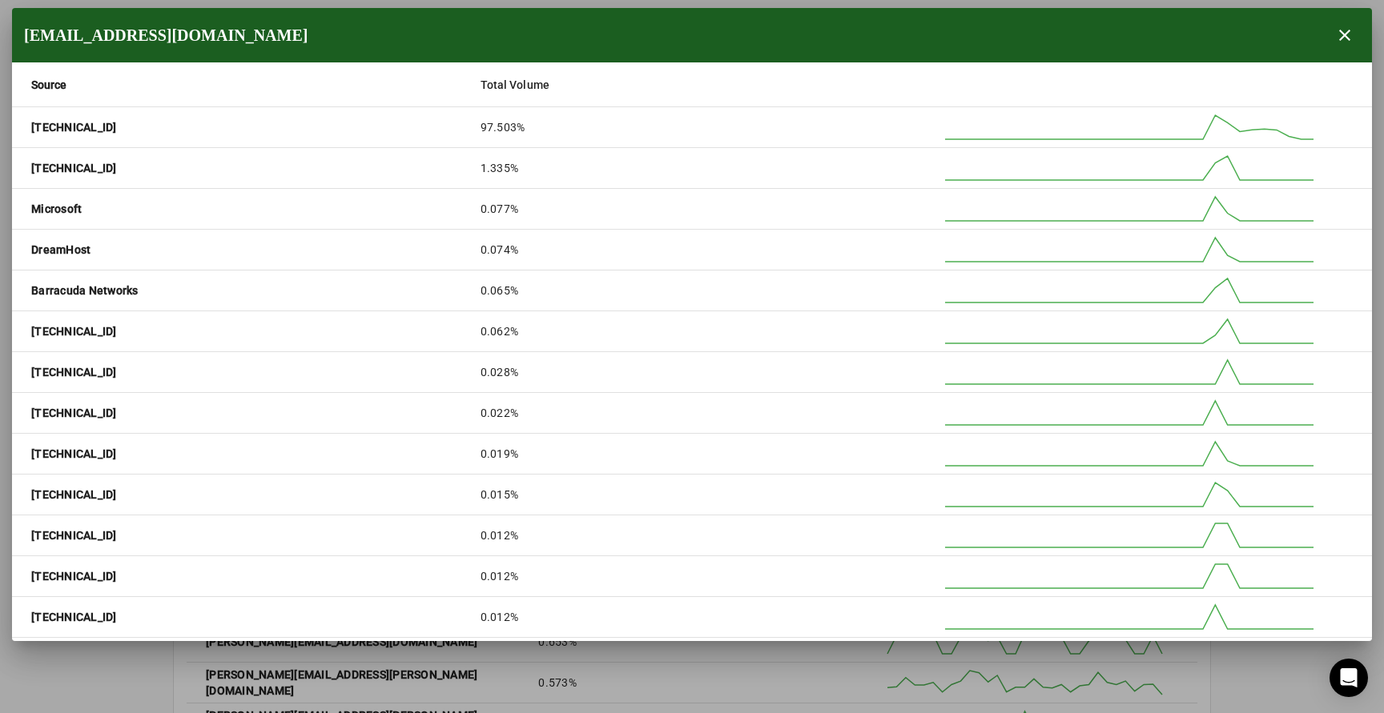
click at [90, 131] on strong "[TECHNICAL_ID]" at bounding box center [74, 127] width 86 height 16
click at [1344, 38] on span "button" at bounding box center [1344, 35] width 38 height 38
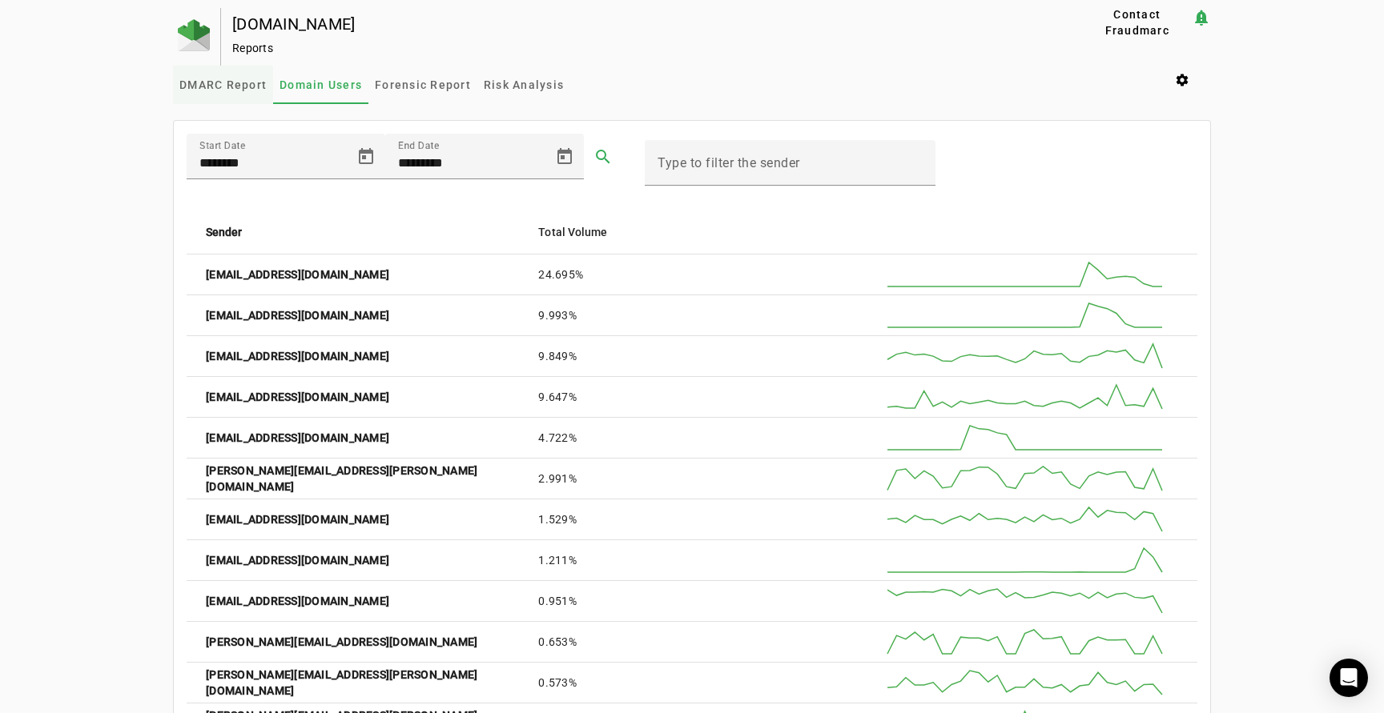
click at [213, 81] on span "DMARC Report" at bounding box center [222, 84] width 87 height 11
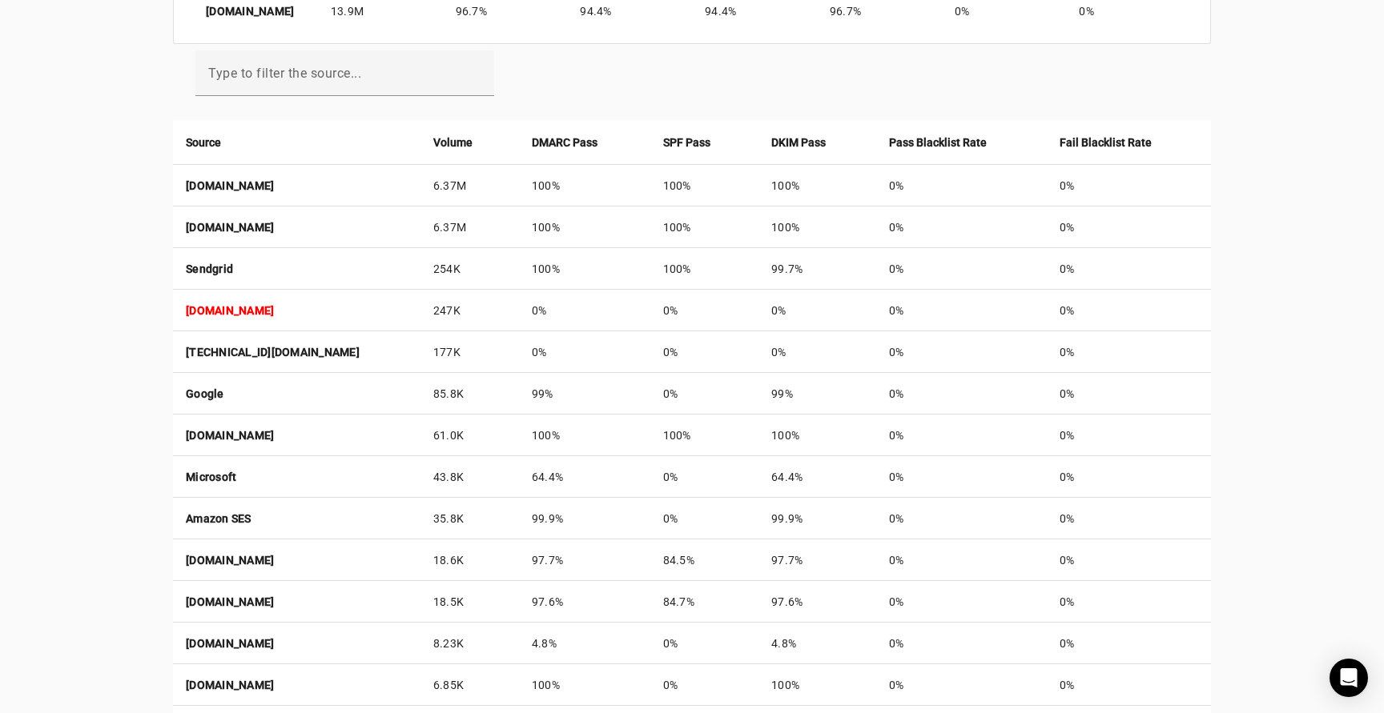
scroll to position [535, 0]
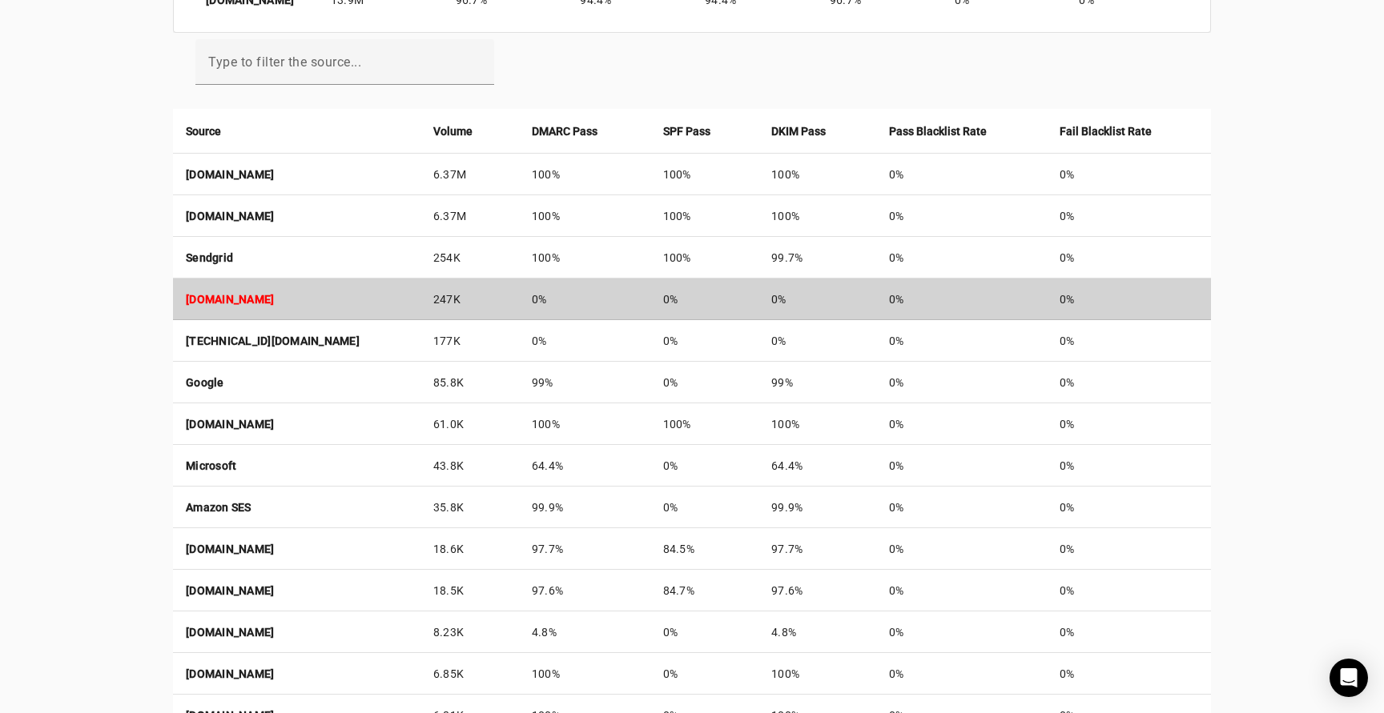
click at [374, 295] on td "[DOMAIN_NAME]" at bounding box center [296, 300] width 247 height 42
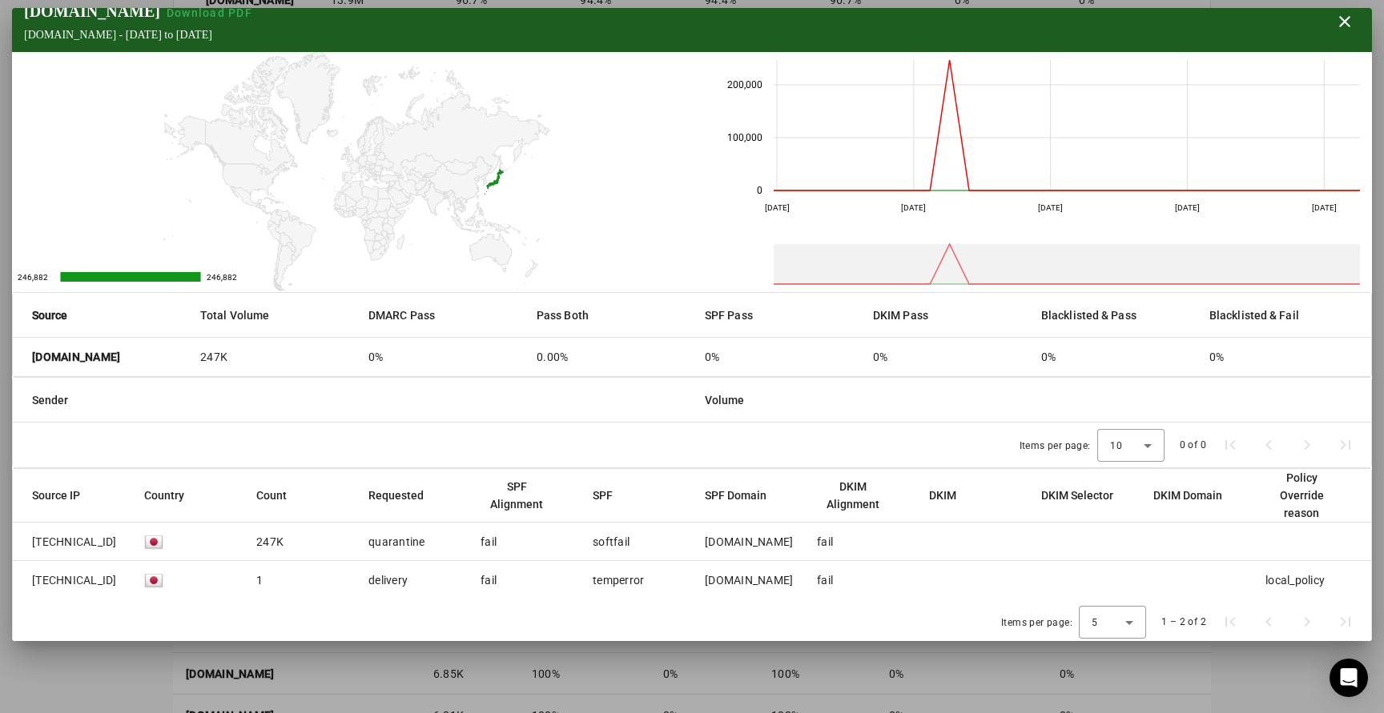
scroll to position [18, 0]
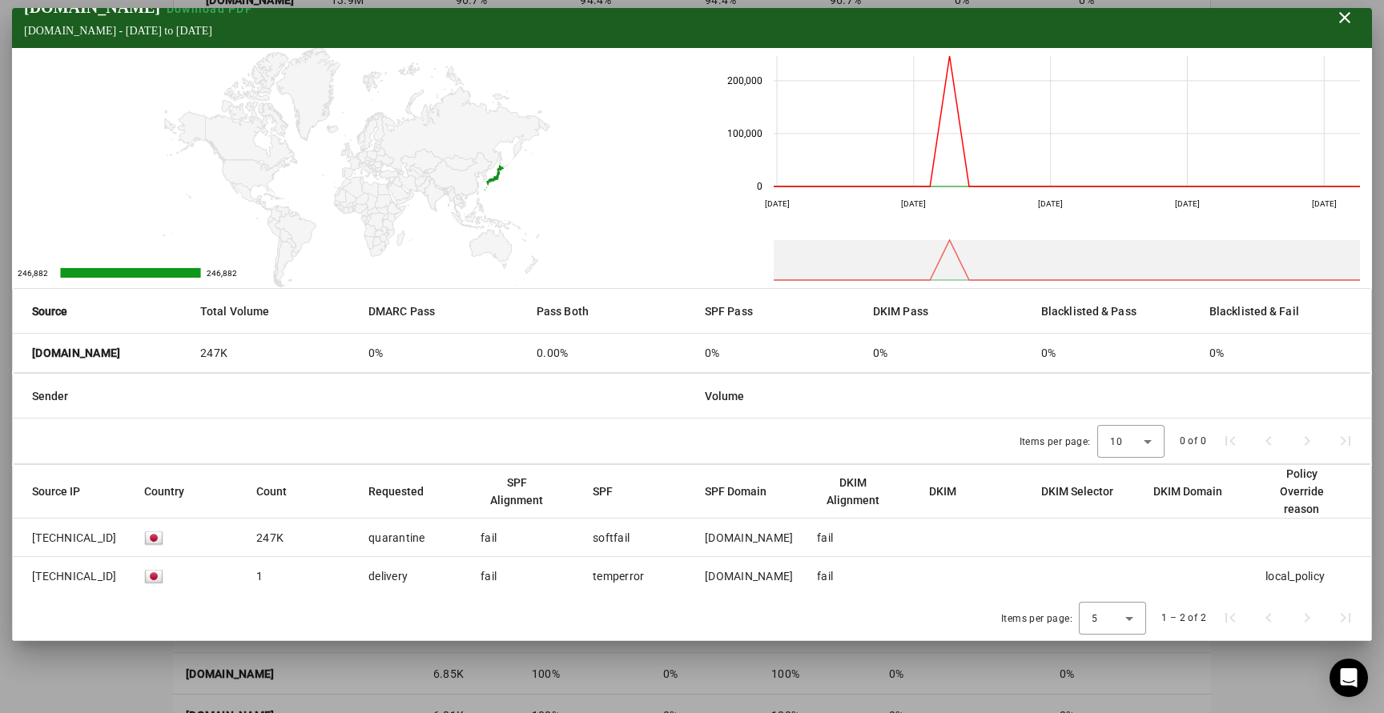
click at [690, 538] on mat-cell "softfail" at bounding box center [636, 538] width 112 height 38
click at [152, 534] on img at bounding box center [153, 538] width 19 height 19
click at [152, 537] on img at bounding box center [153, 538] width 19 height 19
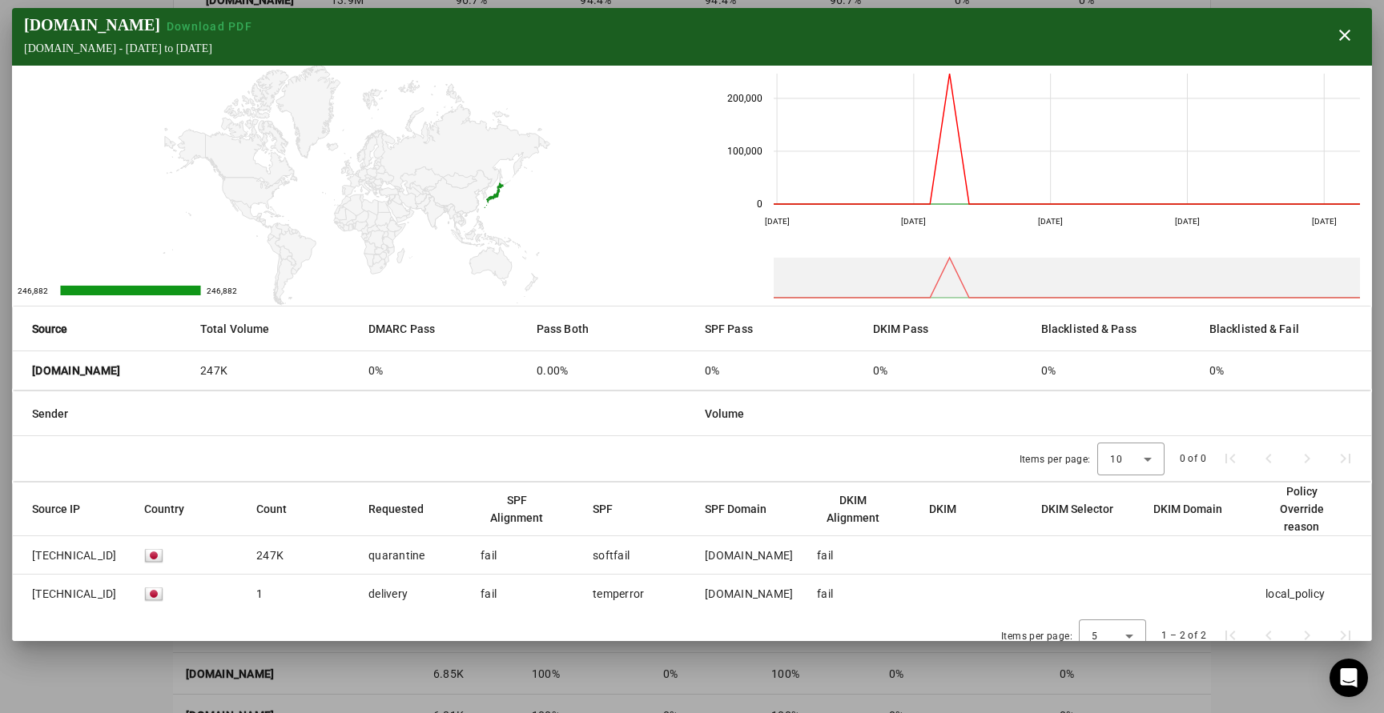
scroll to position [3, 0]
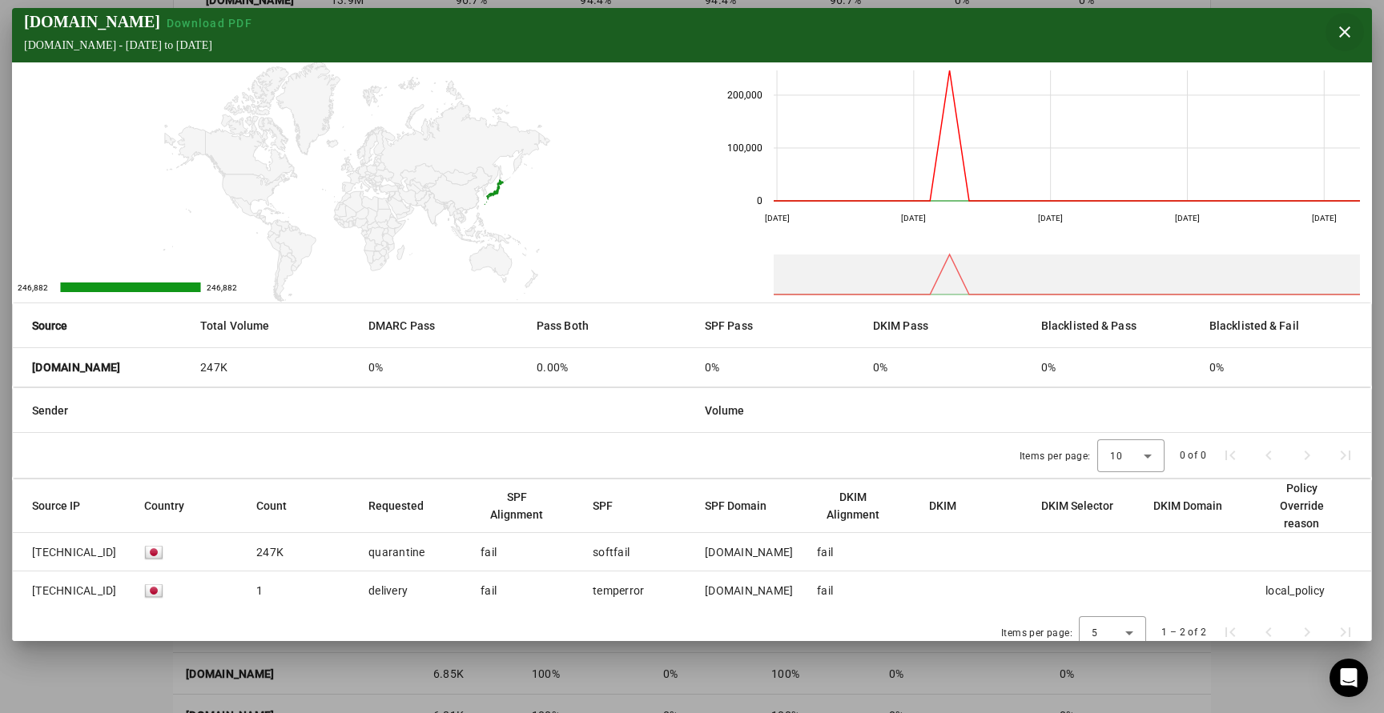
click at [1344, 32] on span "button" at bounding box center [1344, 32] width 38 height 38
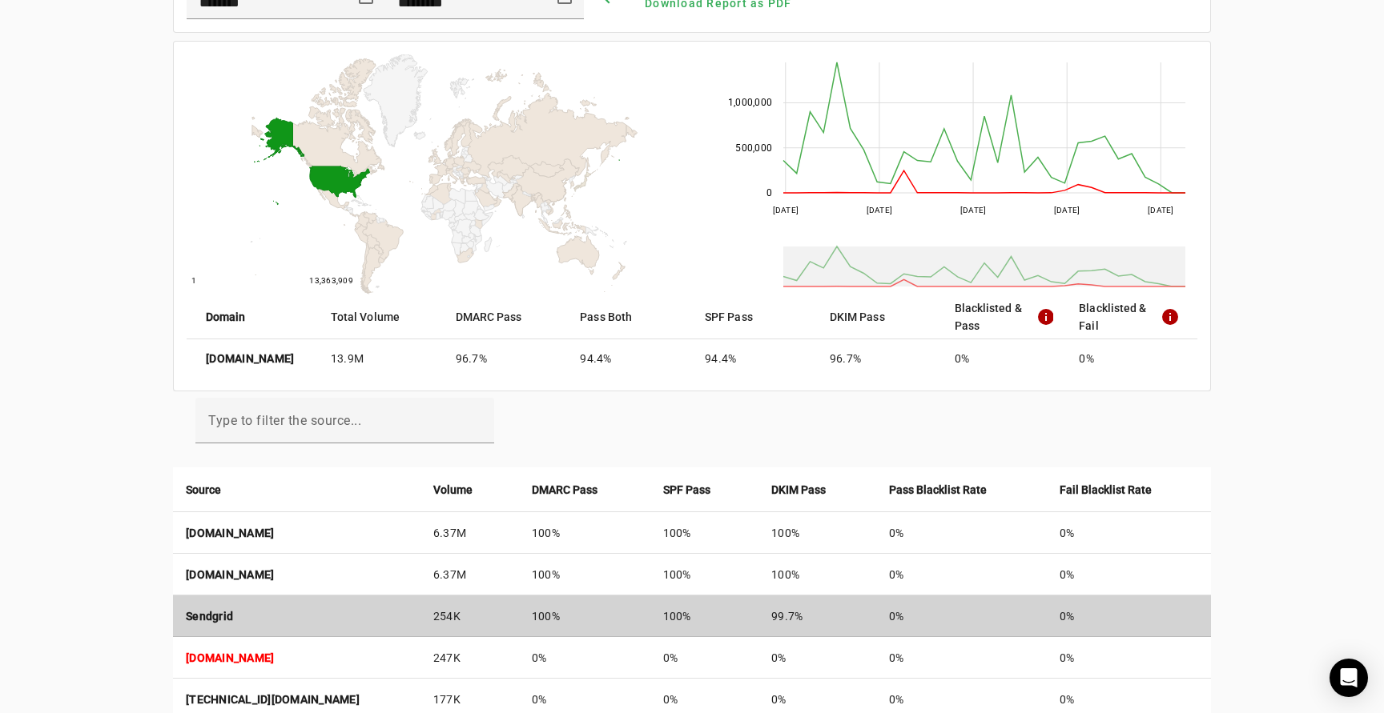
scroll to position [164, 0]
